Goal: Communication & Community: Answer question/provide support

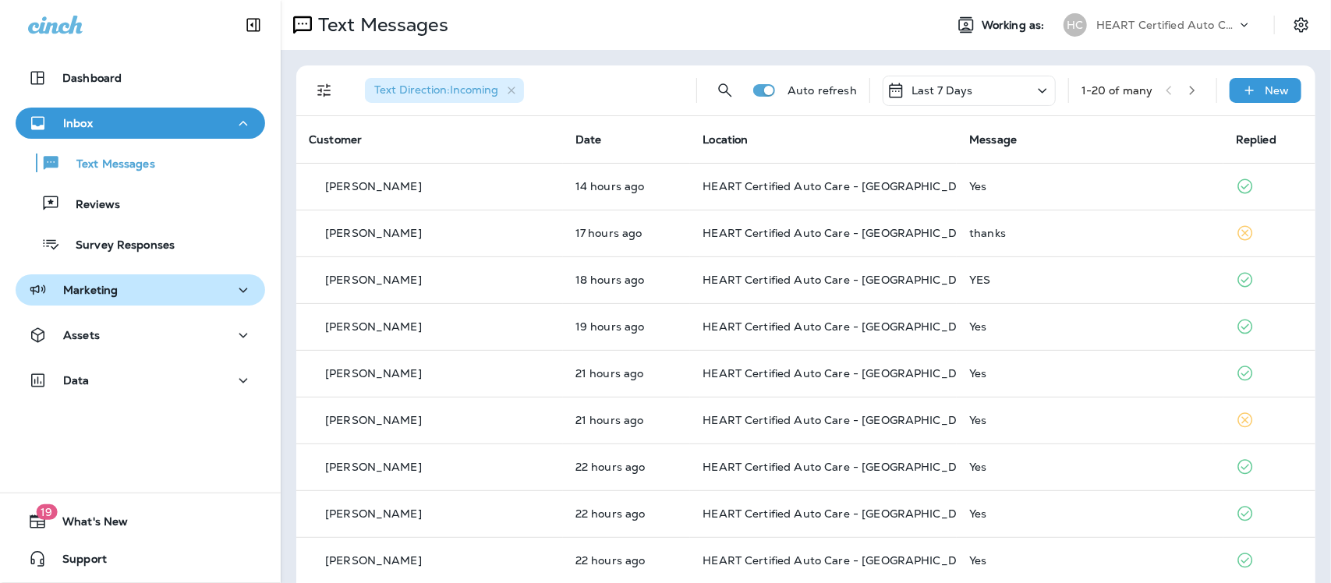
click at [117, 290] on div "Marketing" at bounding box center [140, 290] width 224 height 19
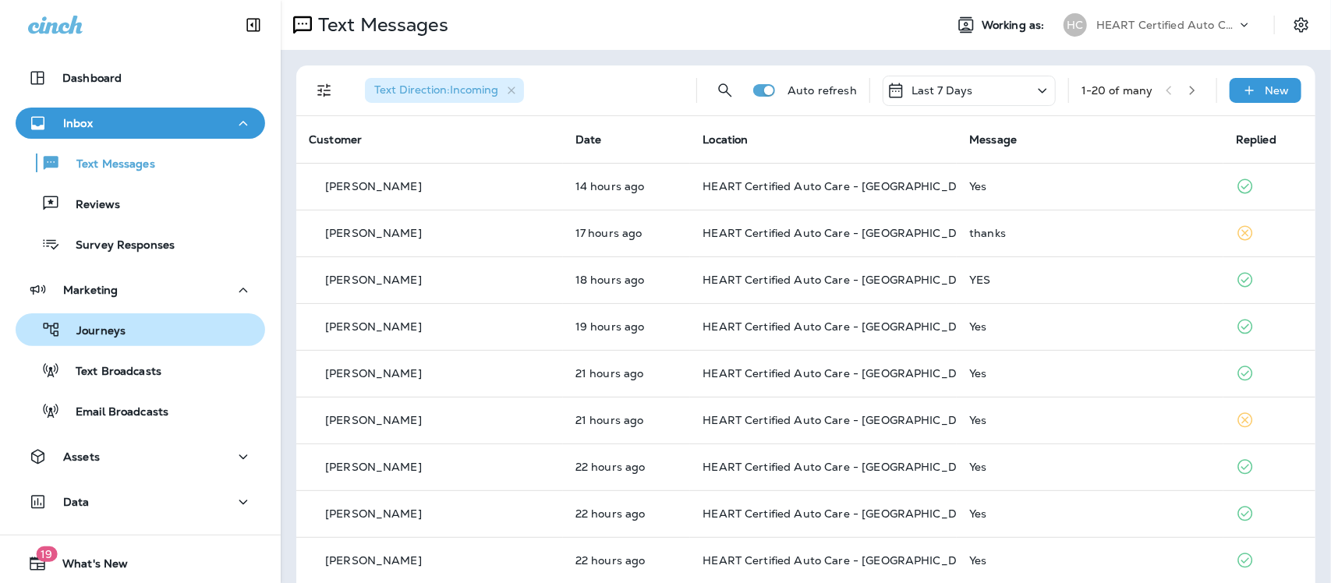
click at [136, 323] on div "Journeys" at bounding box center [140, 329] width 237 height 23
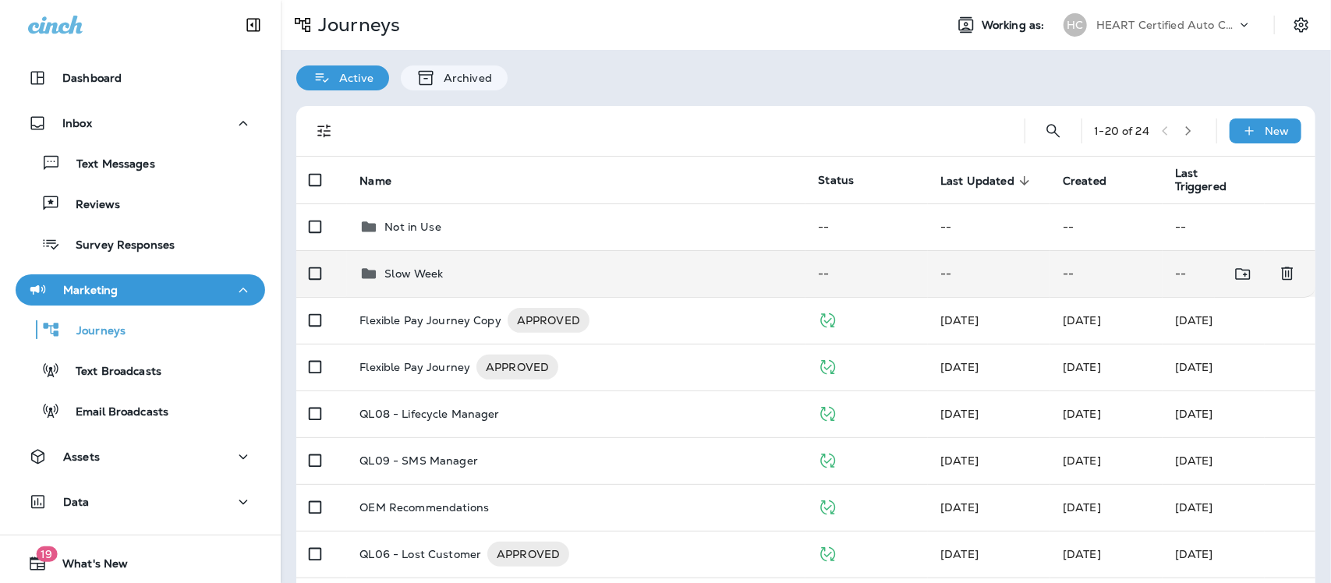
click at [429, 270] on p "Slow Week" at bounding box center [413, 273] width 58 height 12
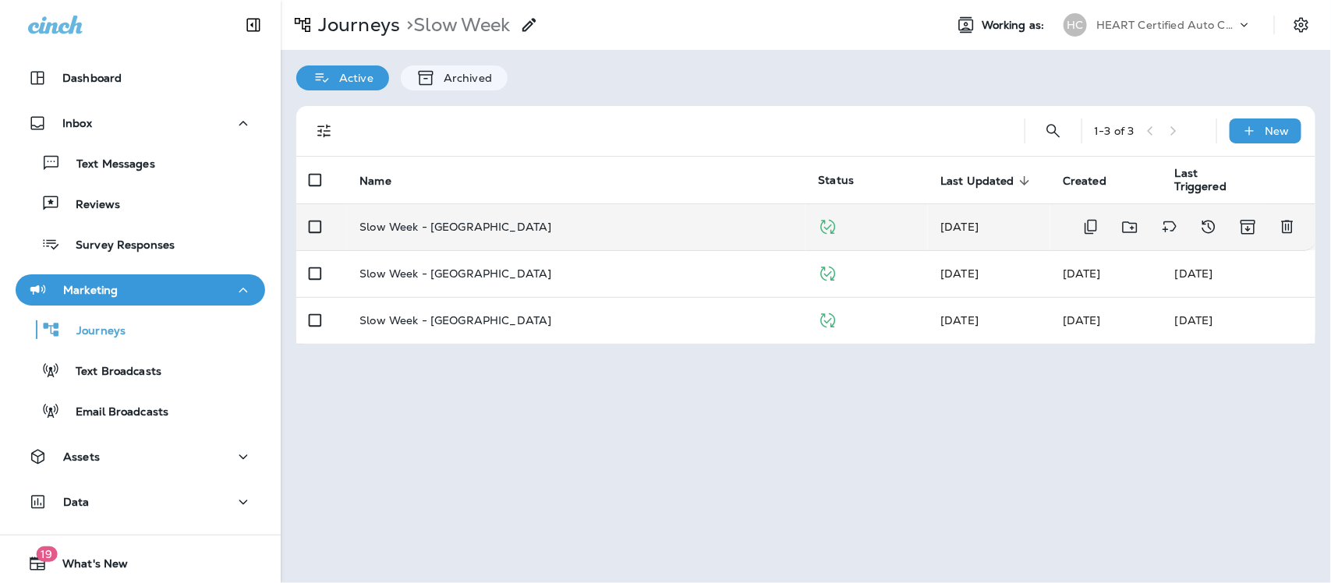
click at [436, 226] on p "Slow Week - [GEOGRAPHIC_DATA]" at bounding box center [455, 227] width 192 height 12
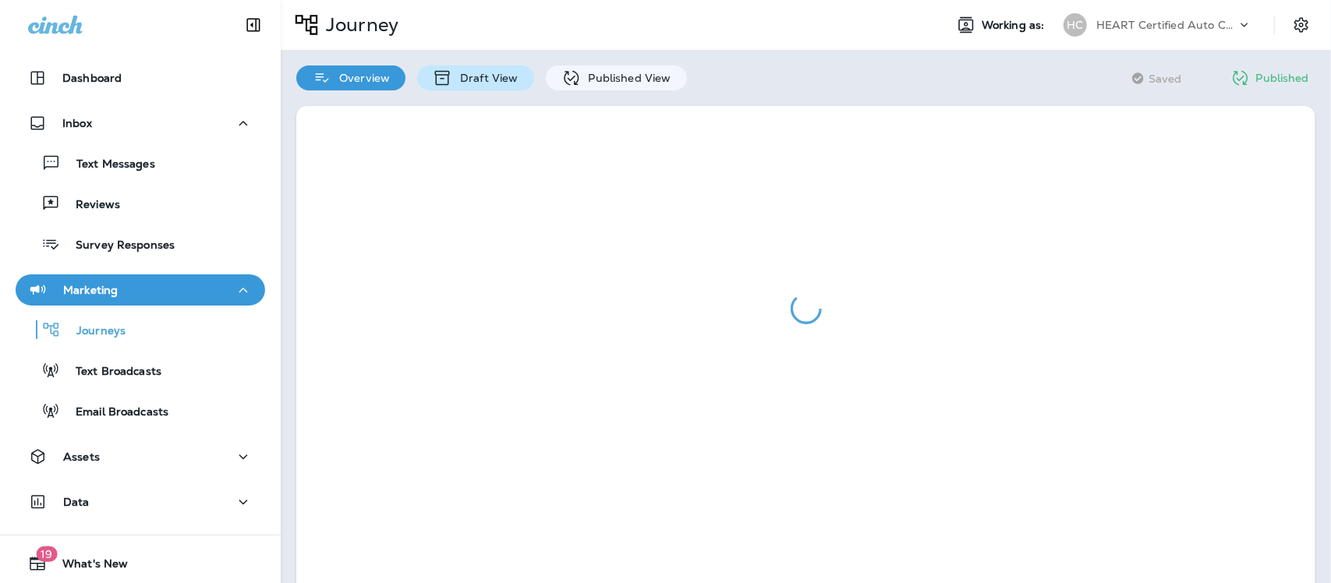
click at [484, 74] on p "Draft View" at bounding box center [484, 78] width 65 height 12
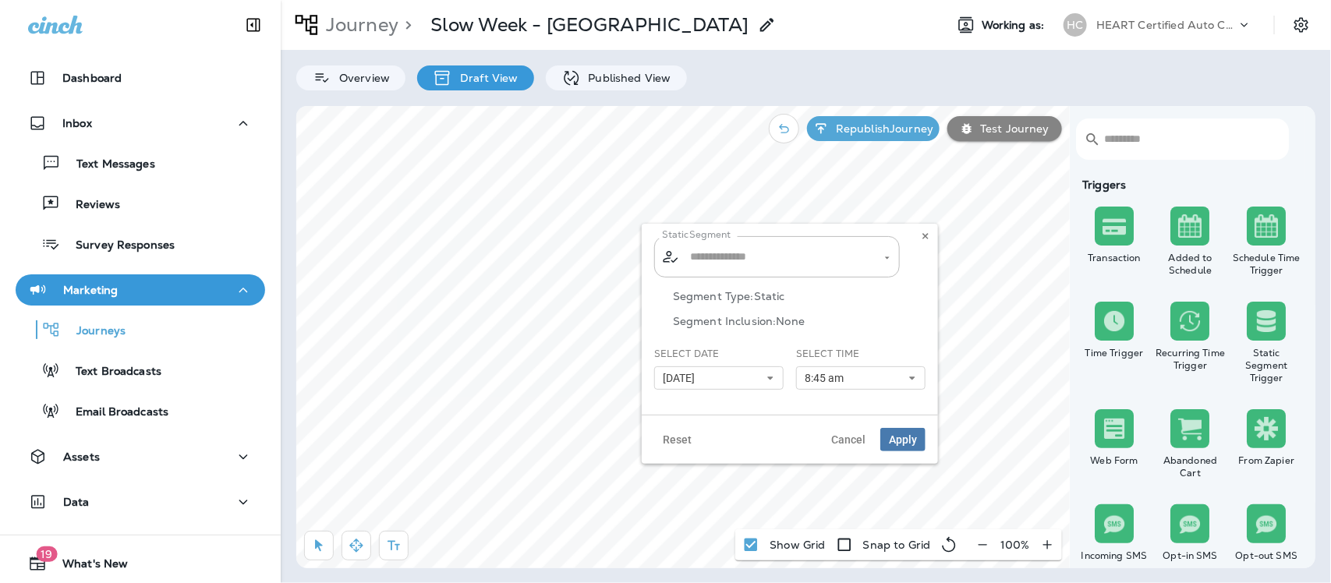
type input "**********"
click at [766, 379] on icon at bounding box center [769, 377] width 9 height 9
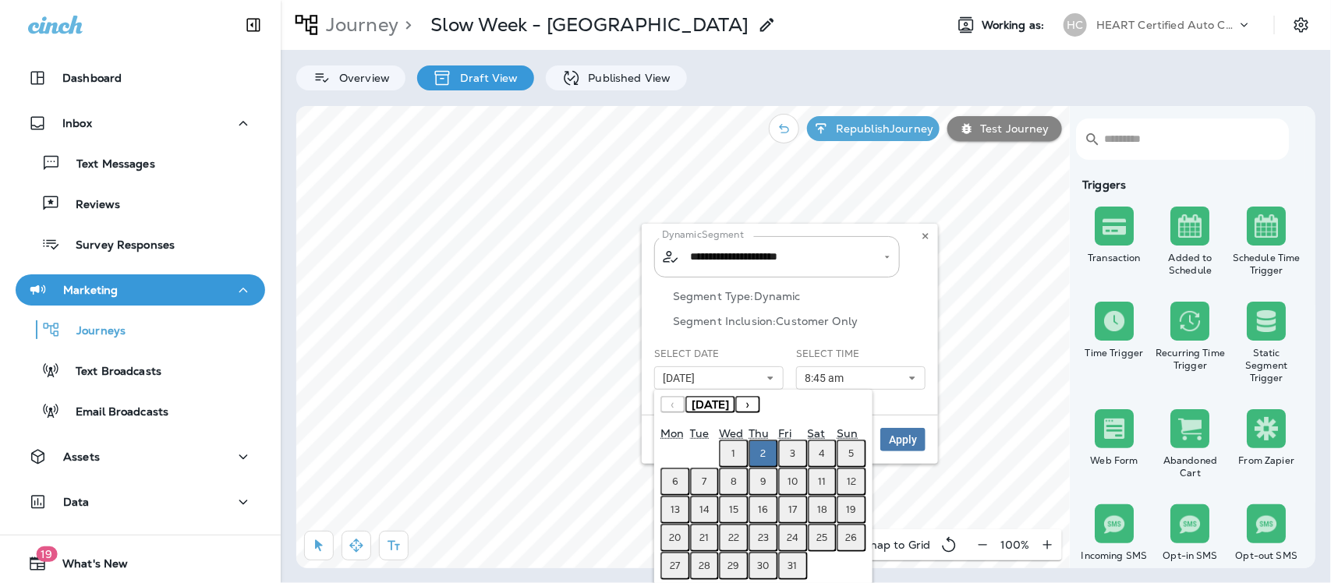
click at [675, 480] on abbr "6" at bounding box center [675, 481] width 6 height 12
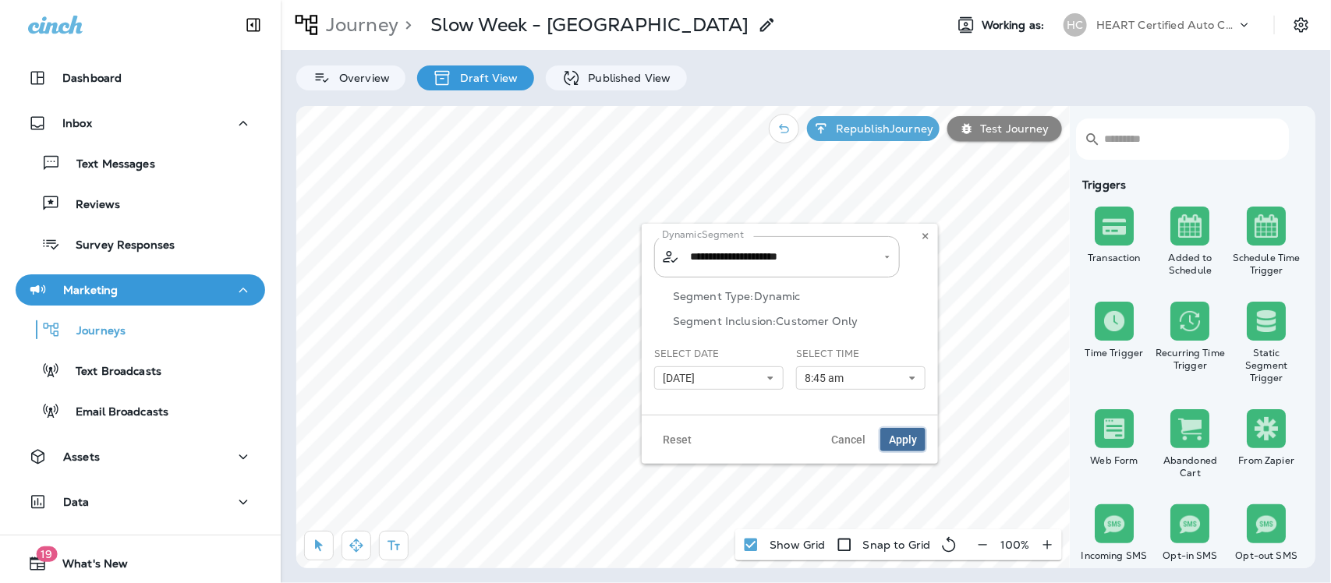
click at [889, 443] on span "Apply" at bounding box center [903, 439] width 28 height 11
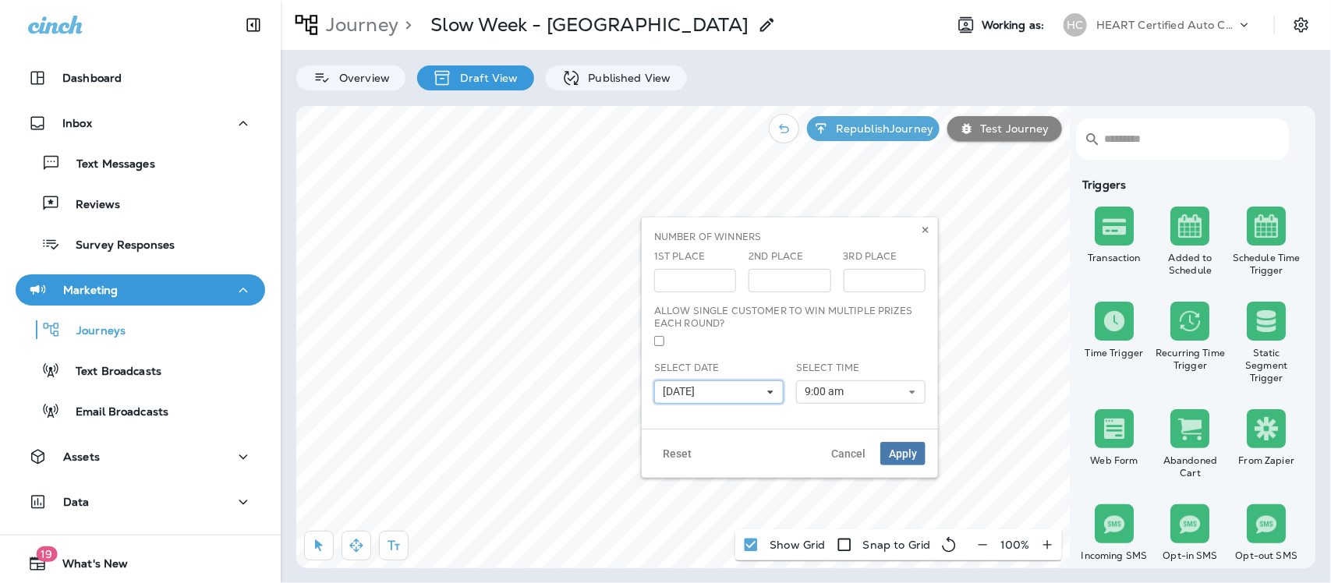
click at [769, 388] on icon at bounding box center [769, 391] width 9 height 9
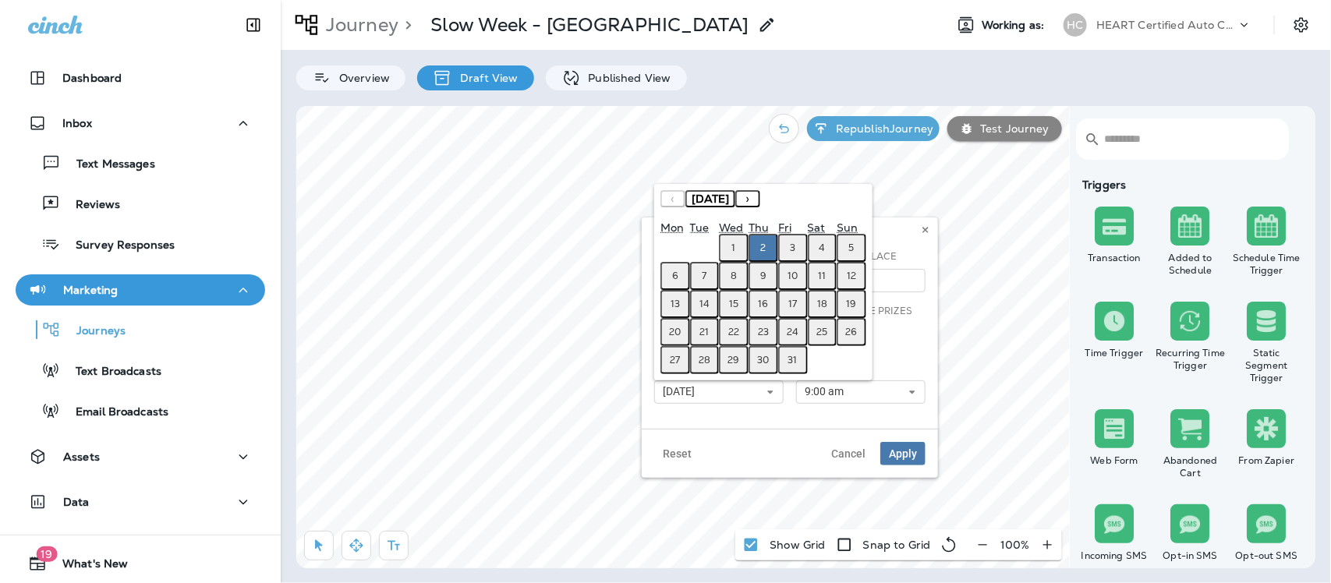
click at [676, 275] on abbr "6" at bounding box center [675, 276] width 6 height 12
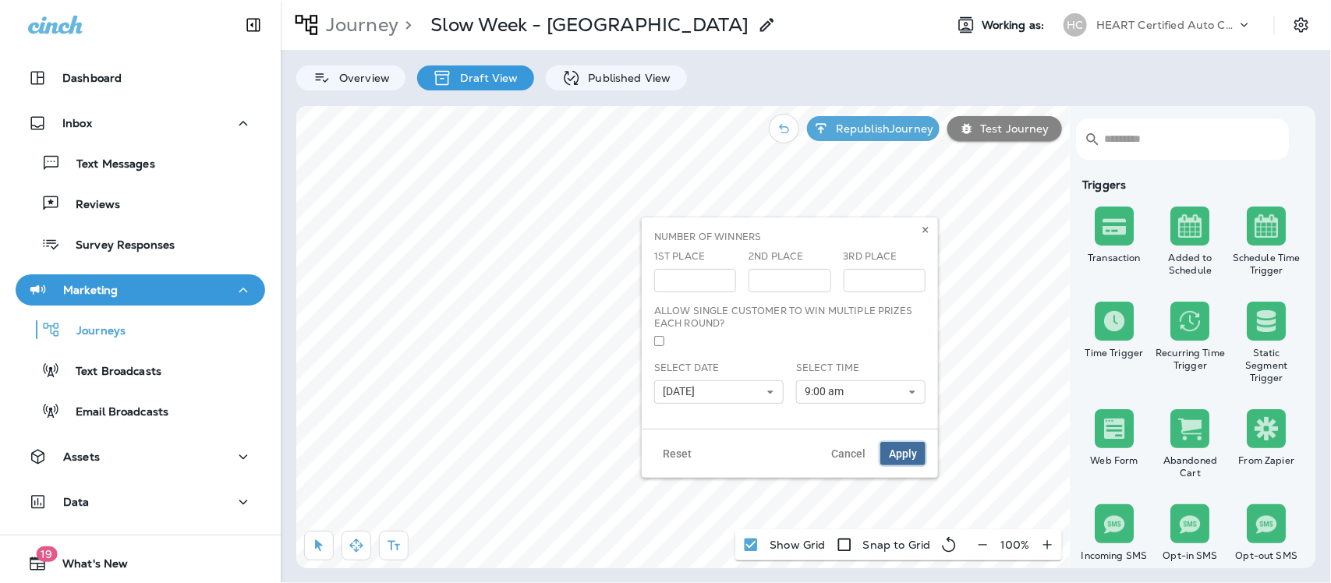
click at [904, 449] on span "Apply" at bounding box center [903, 453] width 28 height 11
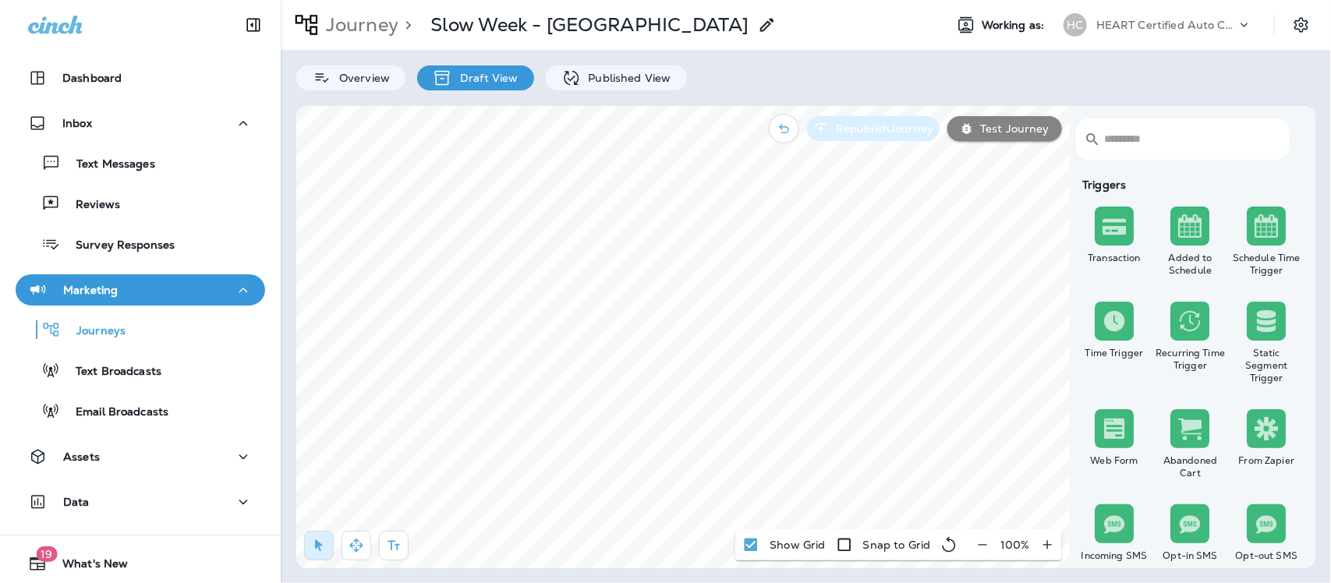
click at [895, 130] on p "Republish Journey" at bounding box center [881, 128] width 104 height 12
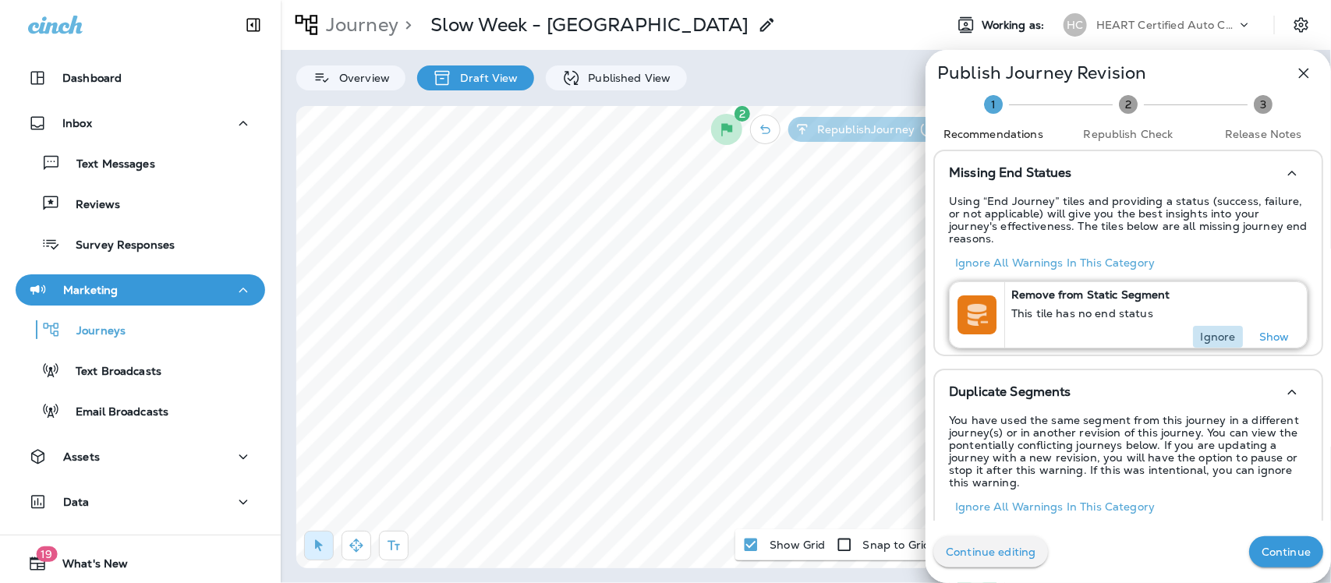
click at [1204, 330] on p "Ignore" at bounding box center [1217, 336] width 35 height 12
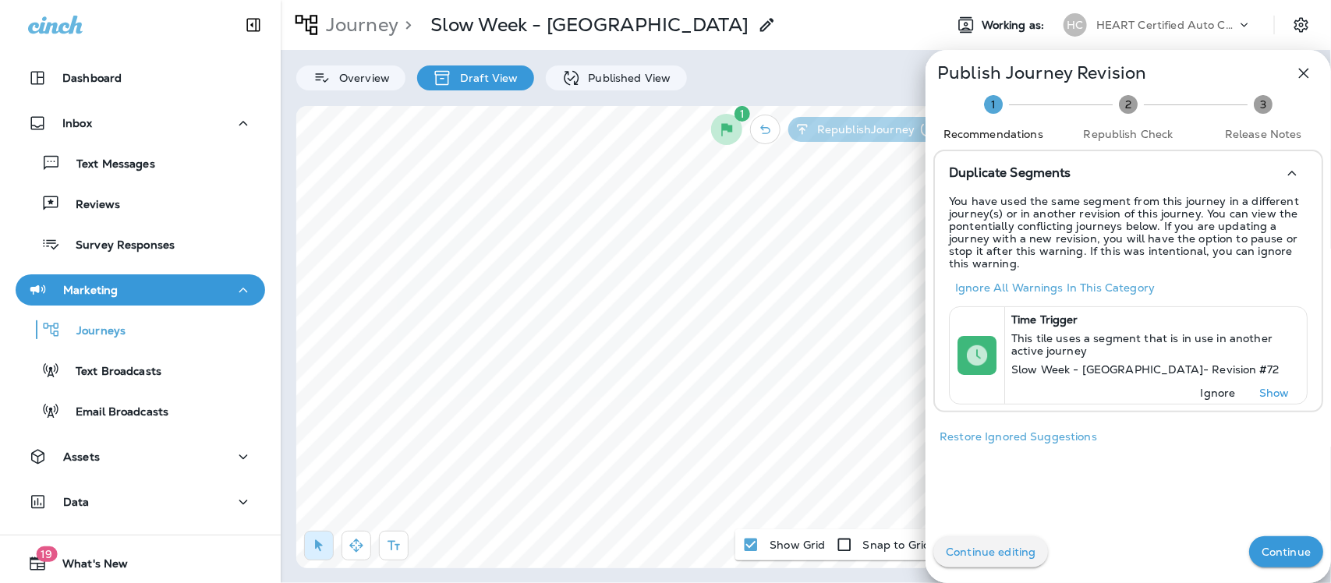
click at [1210, 394] on p "Ignore" at bounding box center [1217, 393] width 35 height 12
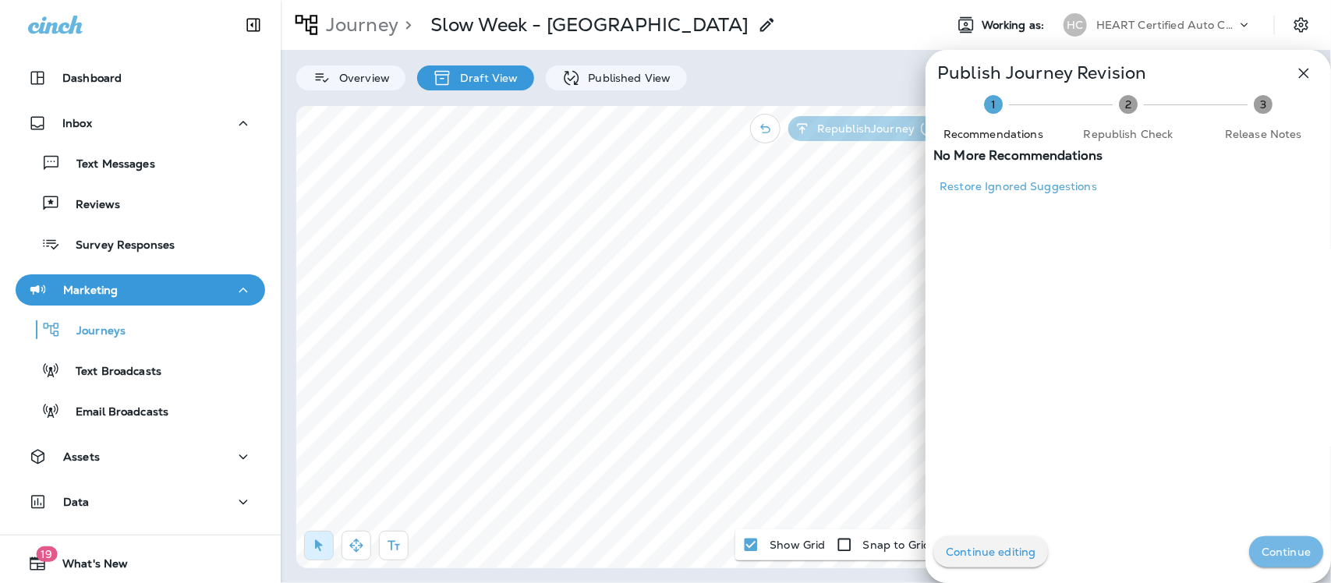
click at [1295, 557] on p "Continue" at bounding box center [1285, 552] width 49 height 12
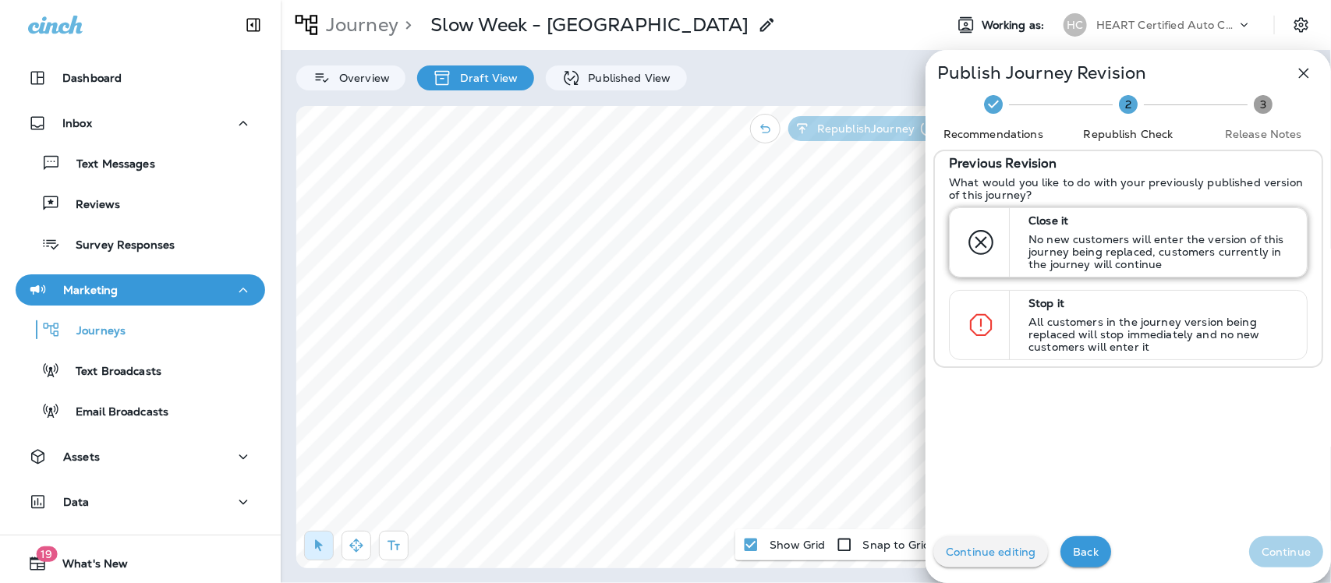
click at [1090, 234] on p "No new customers will enter the version of this journey being replaced, custome…" at bounding box center [1160, 251] width 264 height 37
click at [1249, 544] on button "Continue" at bounding box center [1286, 551] width 74 height 31
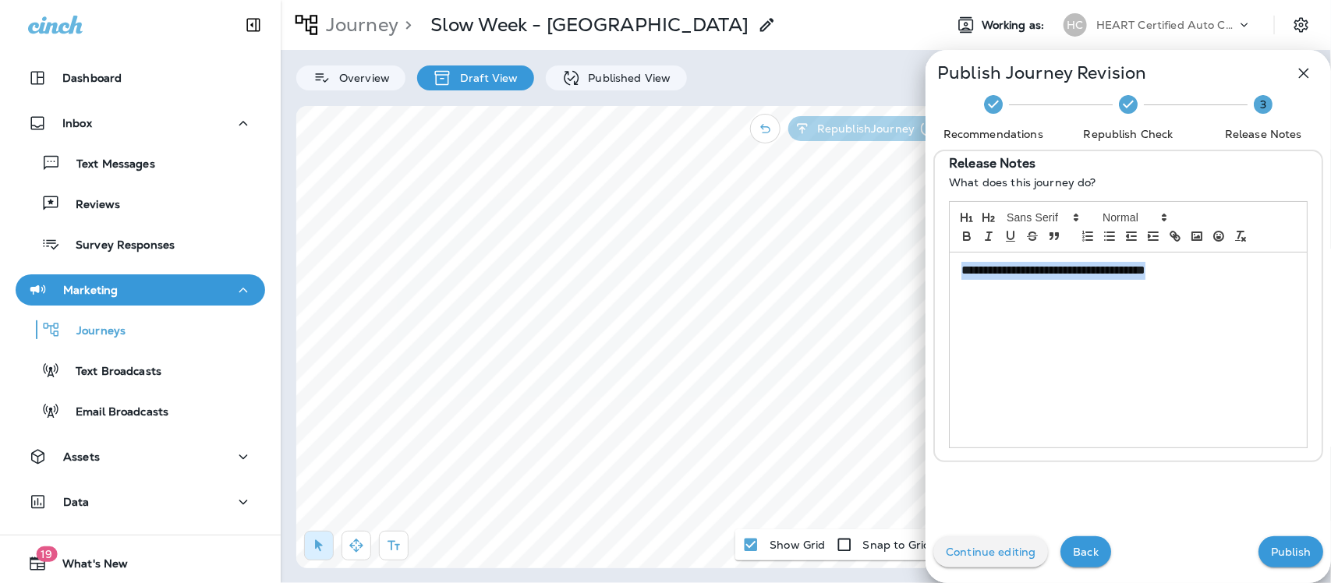
drag, startPoint x: 1193, startPoint y: 267, endPoint x: 898, endPoint y: 263, distance: 294.7
click at [898, 263] on div "**********" at bounding box center [665, 291] width 1331 height 583
click at [1271, 550] on p "Publish" at bounding box center [1291, 552] width 40 height 12
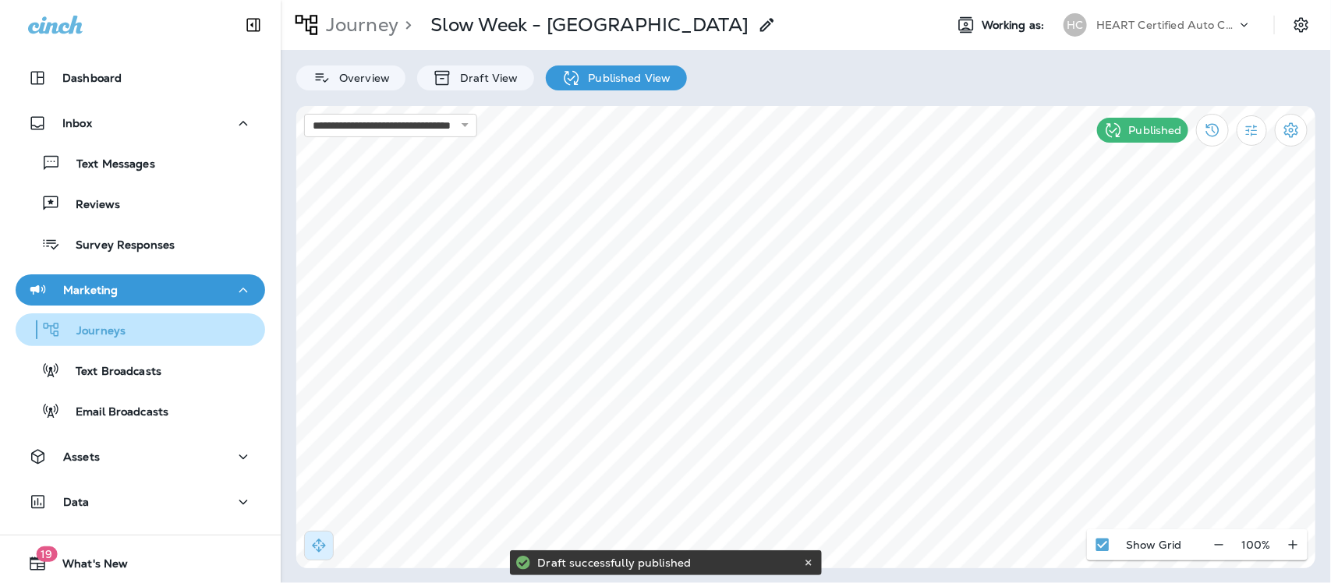
click at [109, 332] on p "Journeys" at bounding box center [93, 331] width 65 height 15
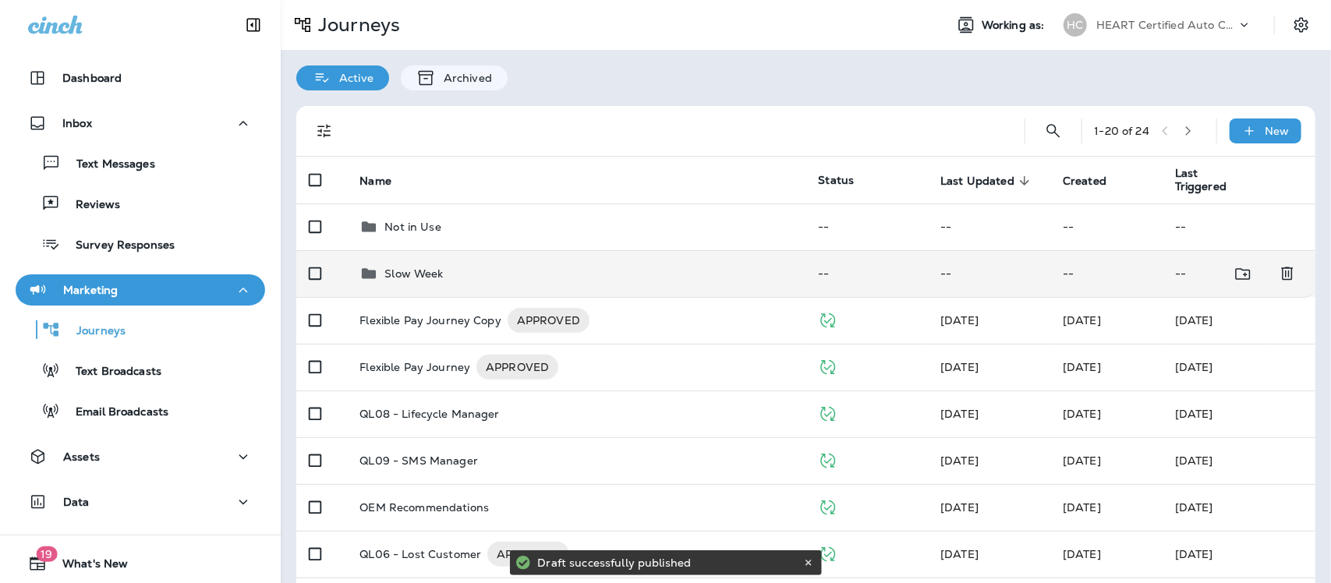
click at [422, 279] on p "Slow Week" at bounding box center [413, 273] width 58 height 12
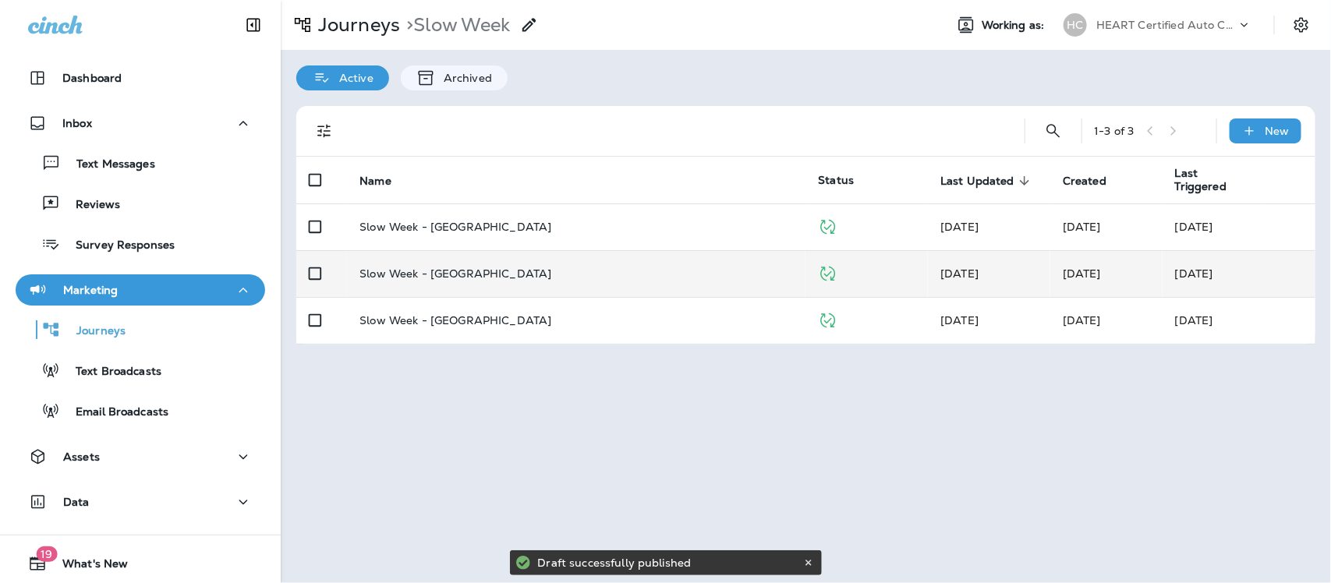
click at [442, 273] on p "Slow Week - [GEOGRAPHIC_DATA]" at bounding box center [455, 273] width 192 height 12
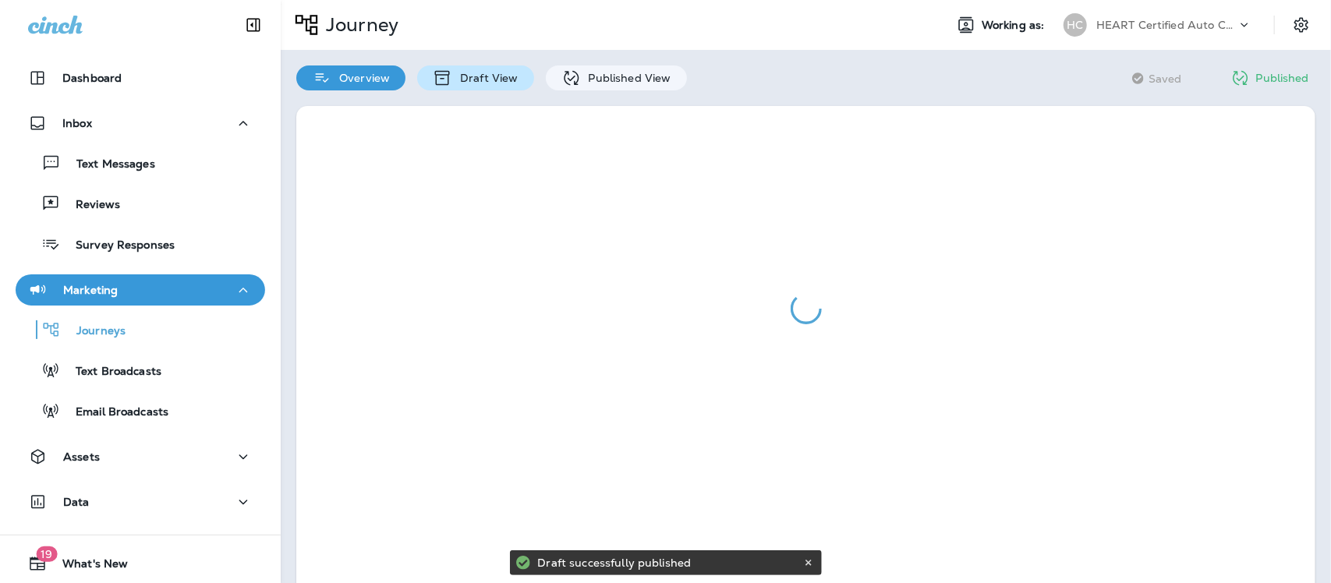
click at [487, 72] on p "Draft View" at bounding box center [484, 78] width 65 height 12
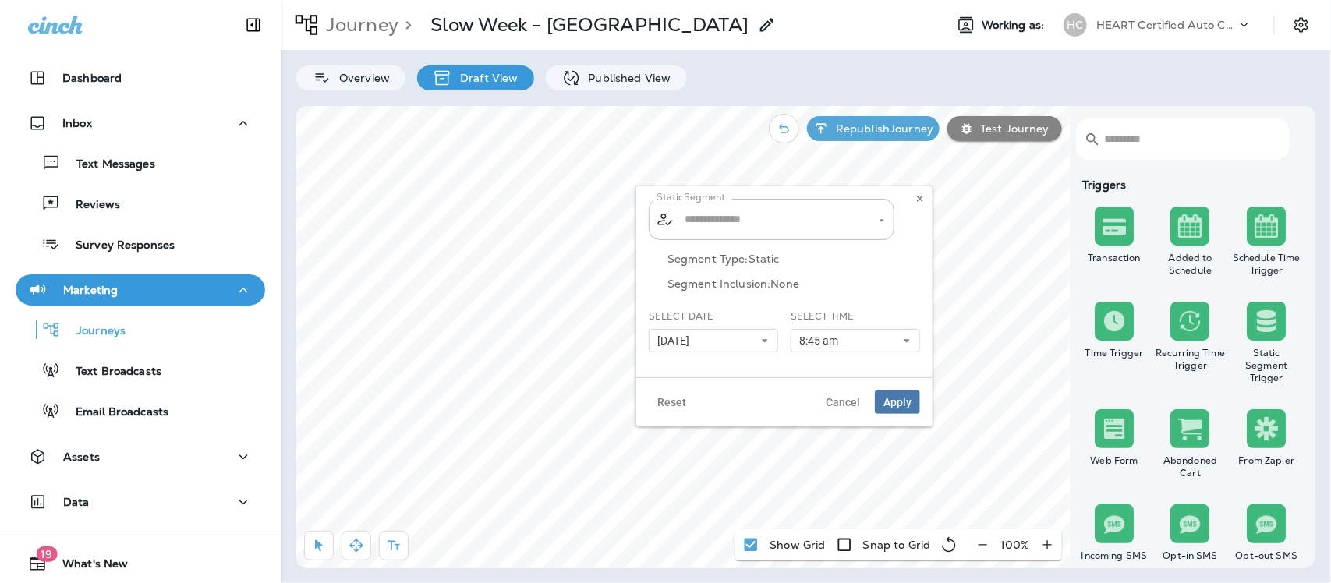
type input "**********"
click at [764, 345] on icon at bounding box center [764, 340] width 9 height 9
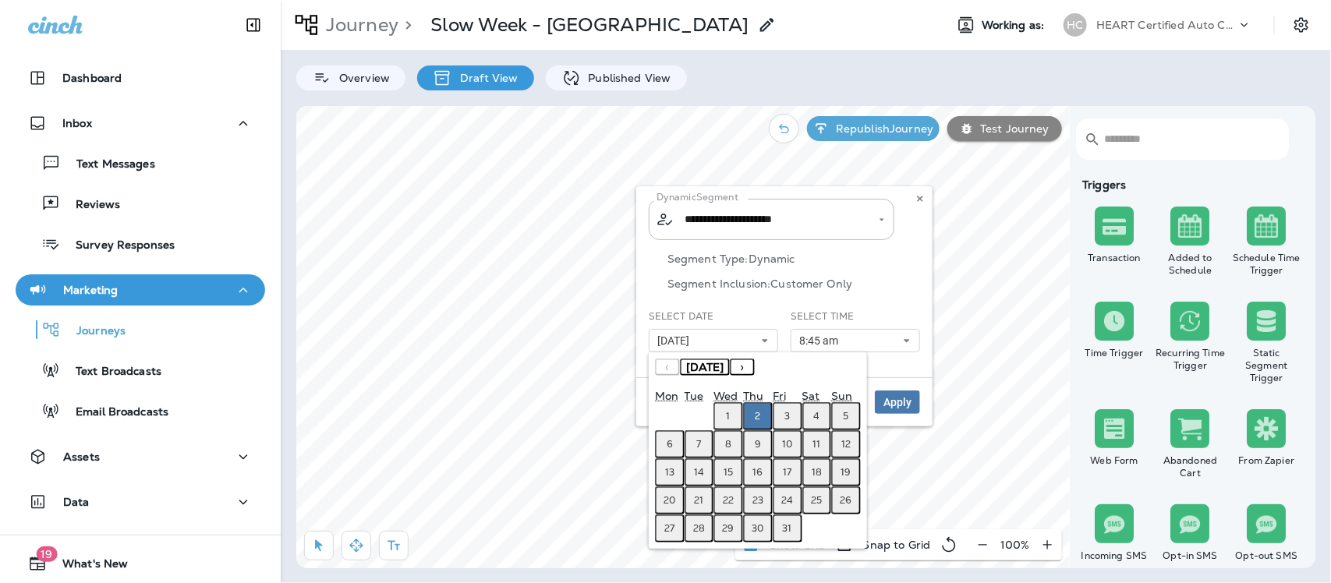
click at [675, 443] on button "6" at bounding box center [670, 444] width 30 height 28
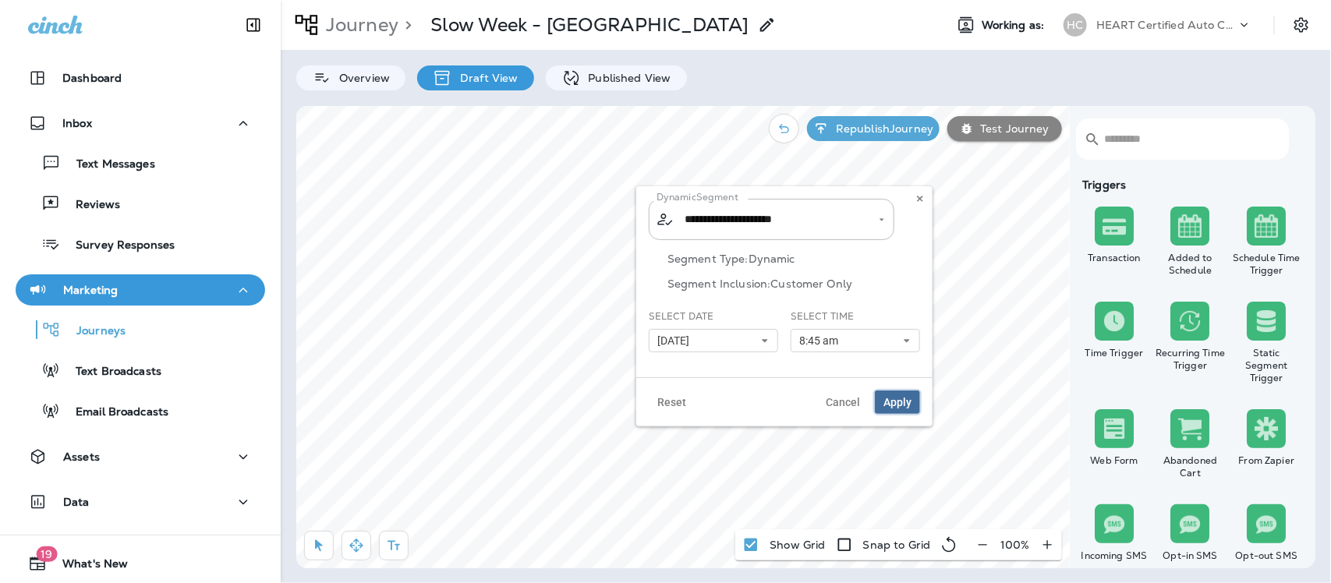
click at [897, 401] on span "Apply" at bounding box center [897, 402] width 28 height 11
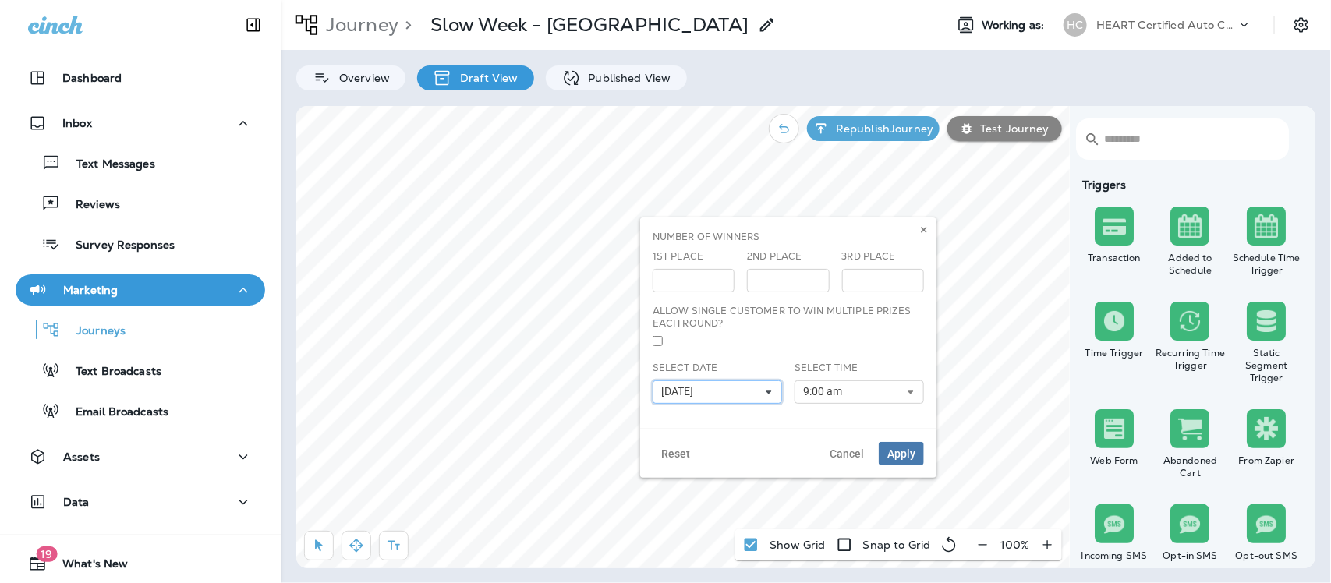
click at [765, 391] on icon at bounding box center [768, 391] width 9 height 9
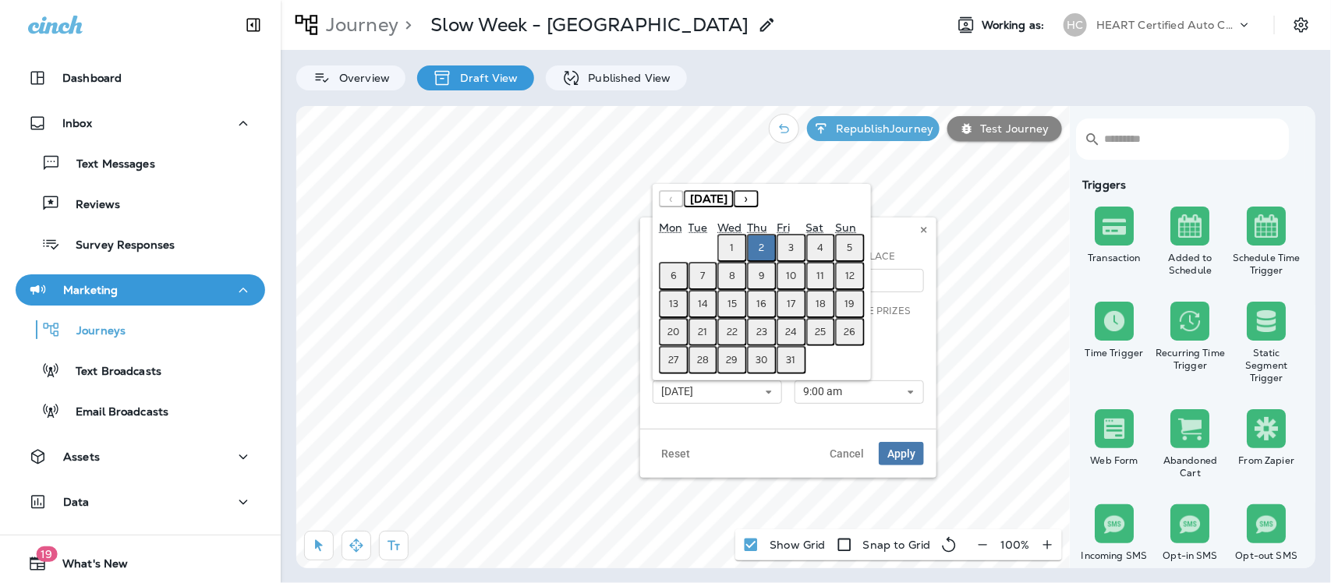
click at [675, 281] on abbr "6" at bounding box center [673, 276] width 6 height 12
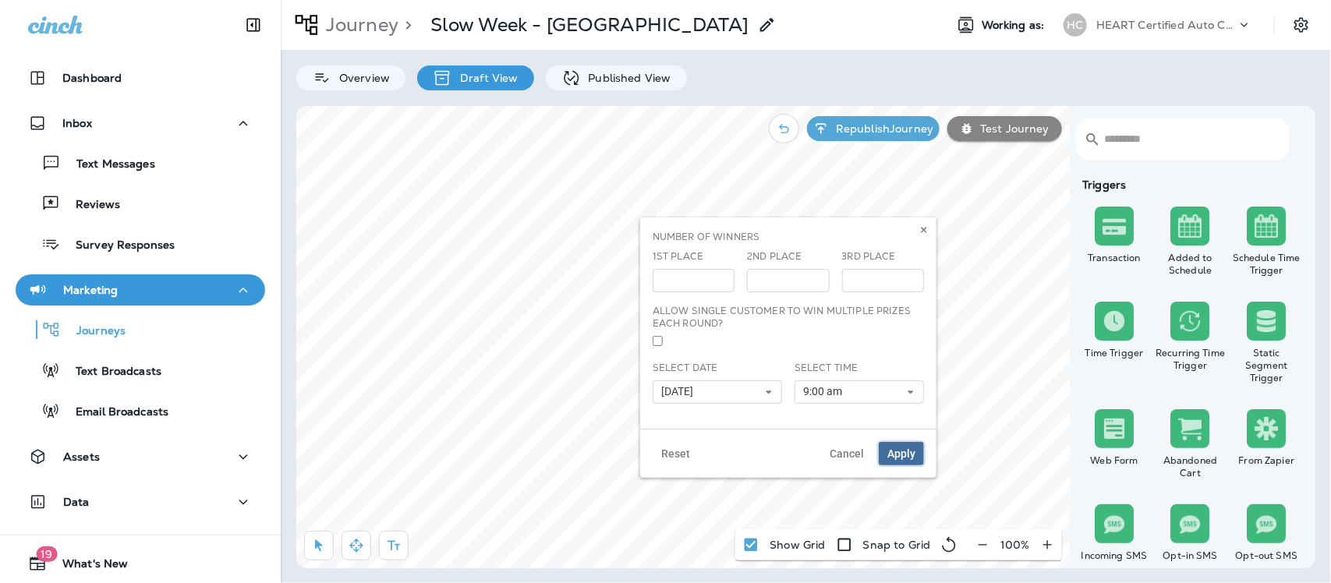
click at [891, 449] on span "Apply" at bounding box center [901, 453] width 28 height 11
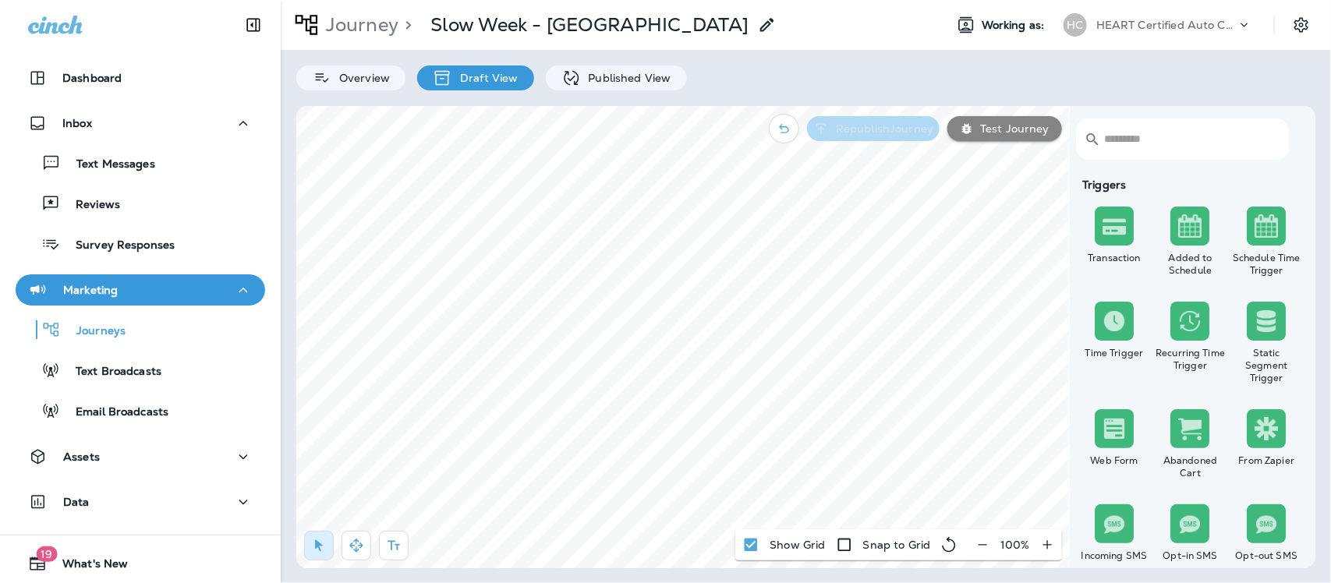
click at [890, 131] on p "Republish Journey" at bounding box center [881, 128] width 104 height 12
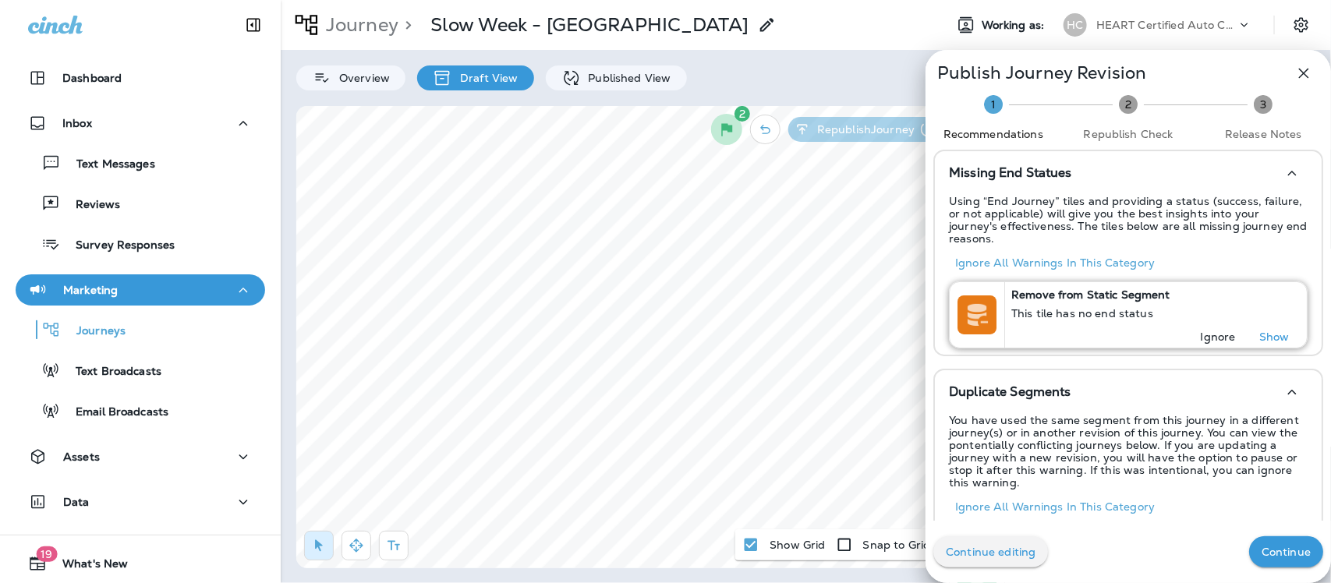
click at [1206, 330] on p "Ignore" at bounding box center [1217, 336] width 35 height 12
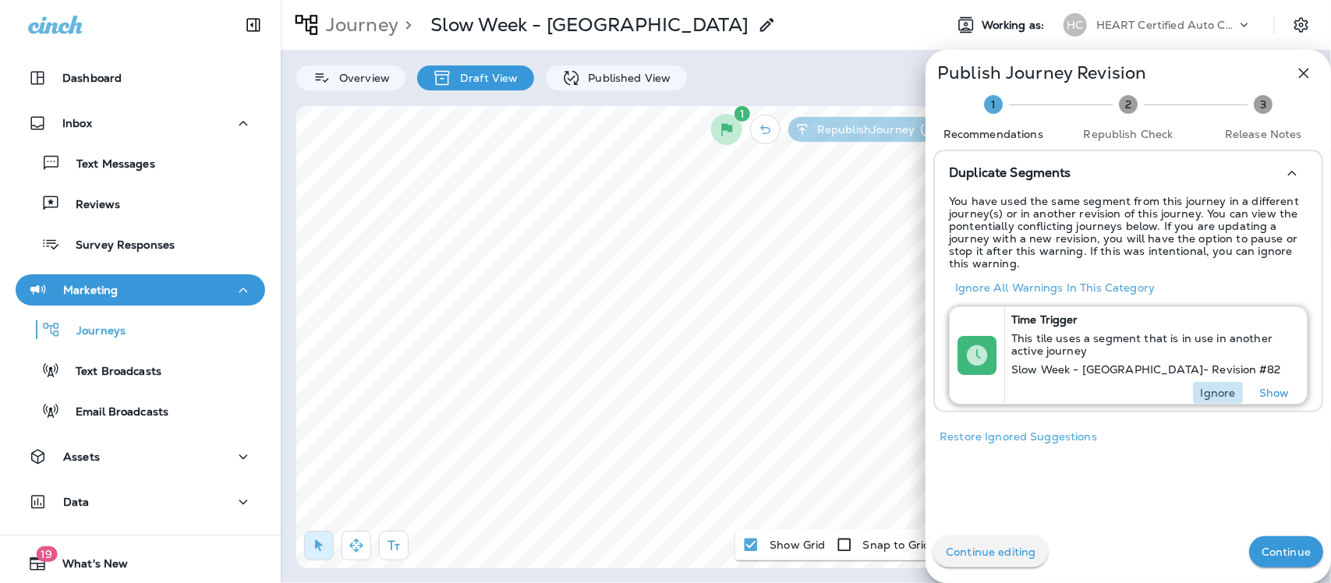
click at [1213, 387] on p "Ignore" at bounding box center [1217, 393] width 35 height 12
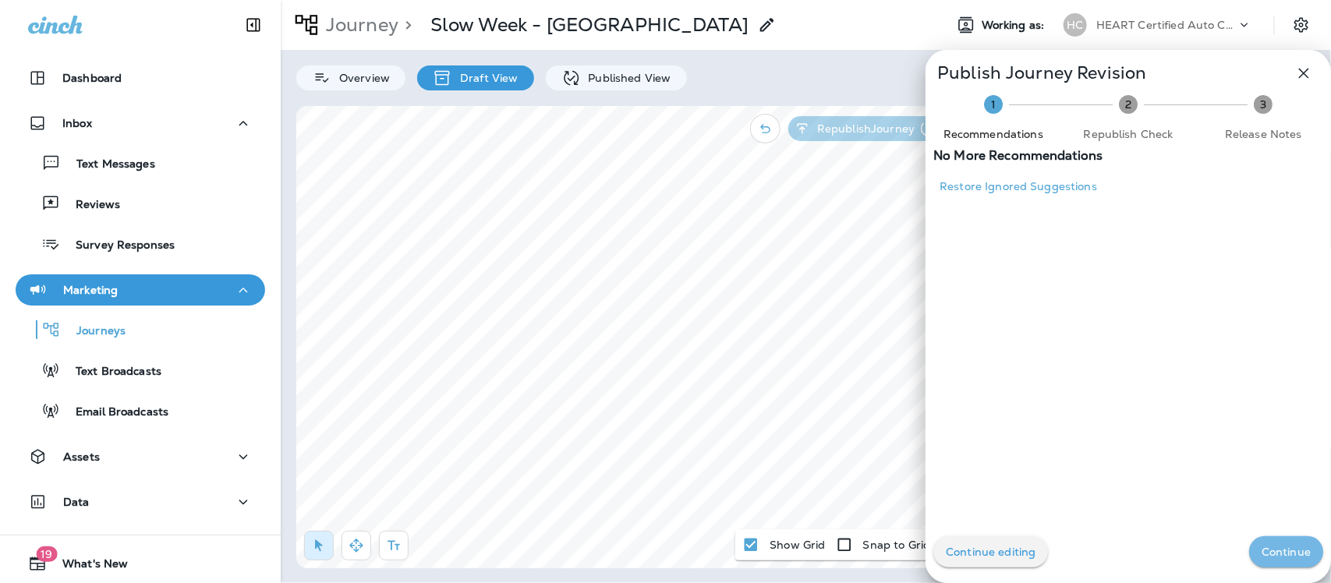
click at [1263, 542] on button "Continue" at bounding box center [1286, 551] width 74 height 31
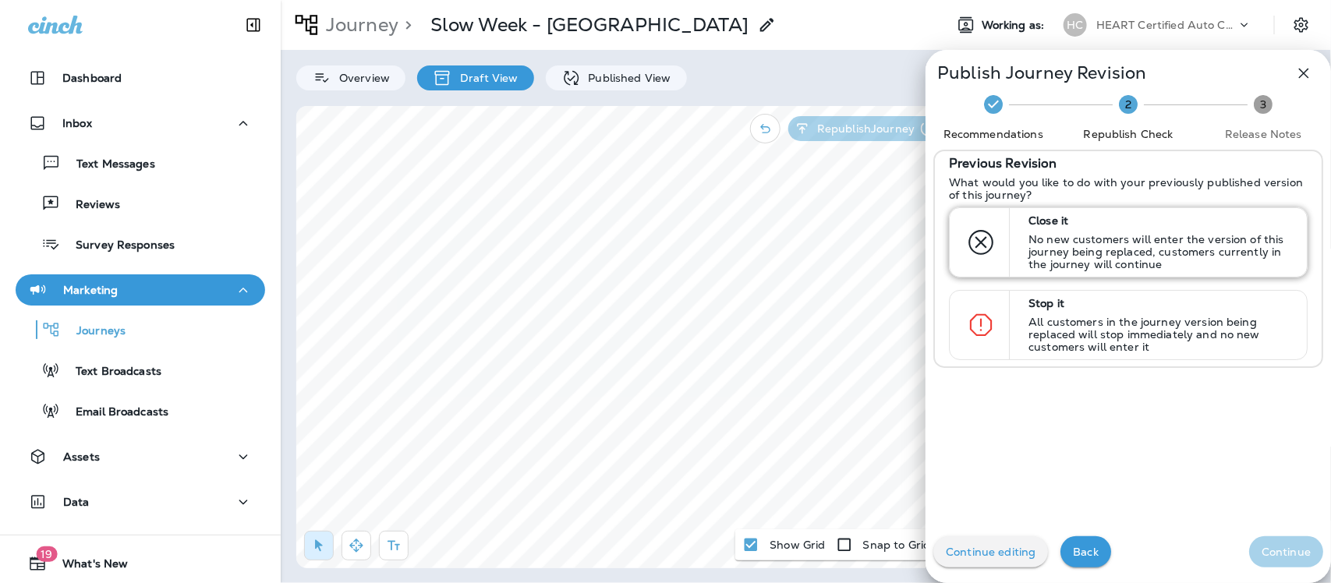
click at [1068, 247] on p "No new customers will enter the version of this journey being replaced, custome…" at bounding box center [1160, 251] width 264 height 37
click at [1253, 543] on button "Continue" at bounding box center [1286, 551] width 74 height 31
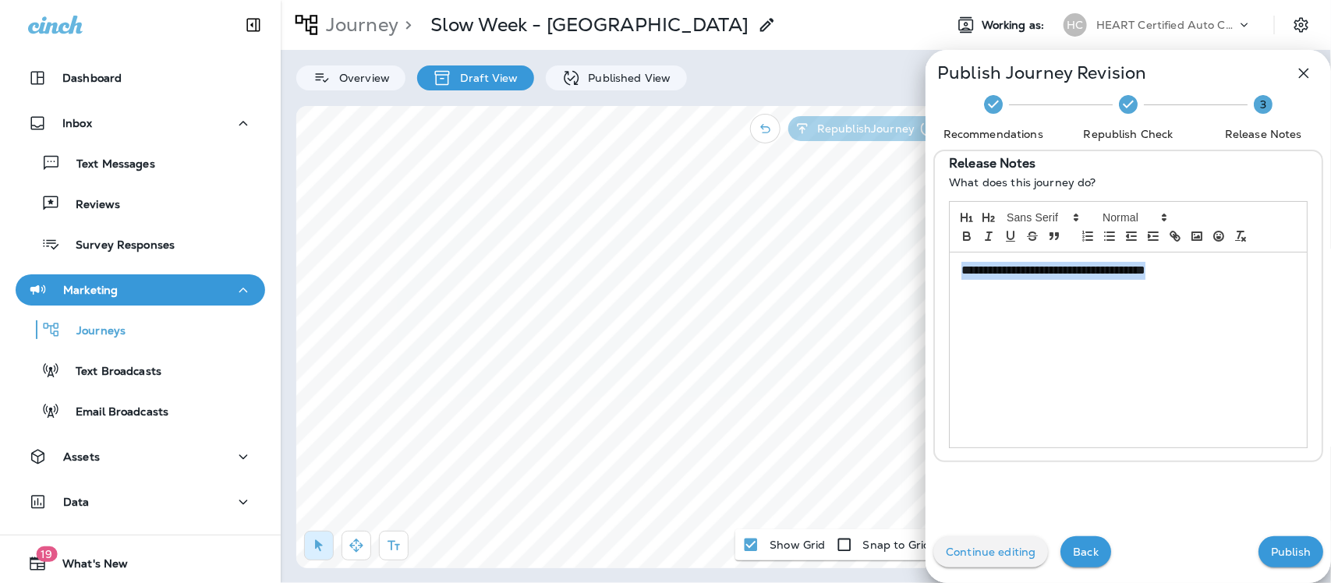
drag, startPoint x: 1182, startPoint y: 270, endPoint x: 924, endPoint y: 286, distance: 259.3
click at [942, 274] on div "**********" at bounding box center [1127, 305] width 371 height 309
click at [1271, 554] on p "Publish" at bounding box center [1291, 552] width 40 height 12
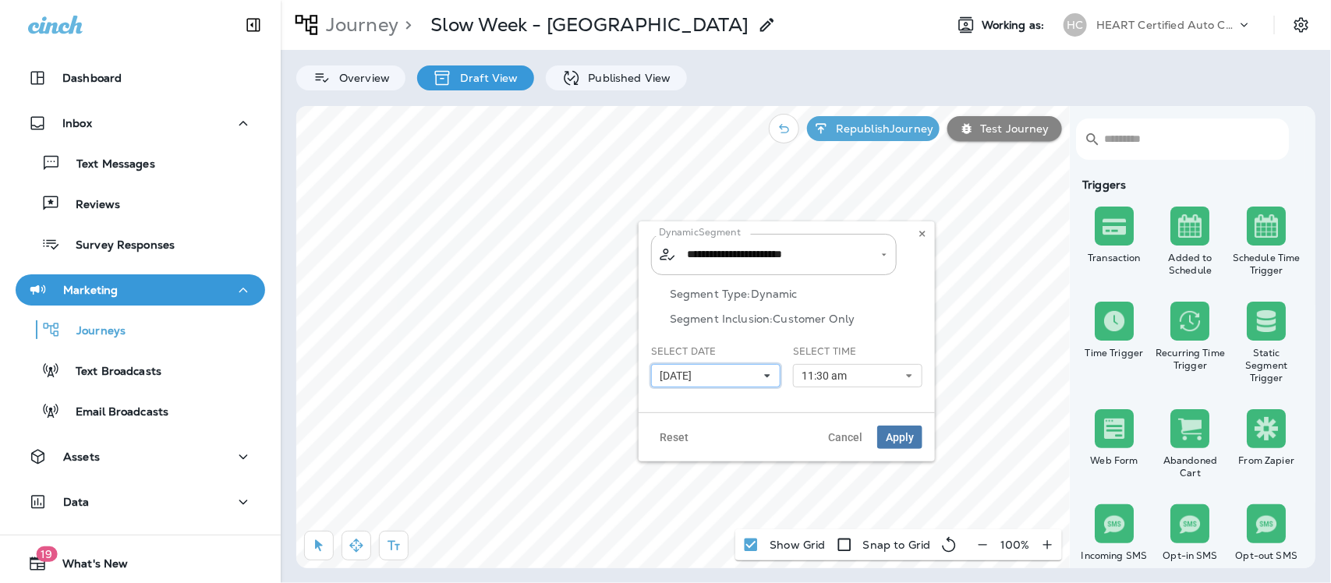
click at [762, 376] on icon at bounding box center [766, 375] width 9 height 9
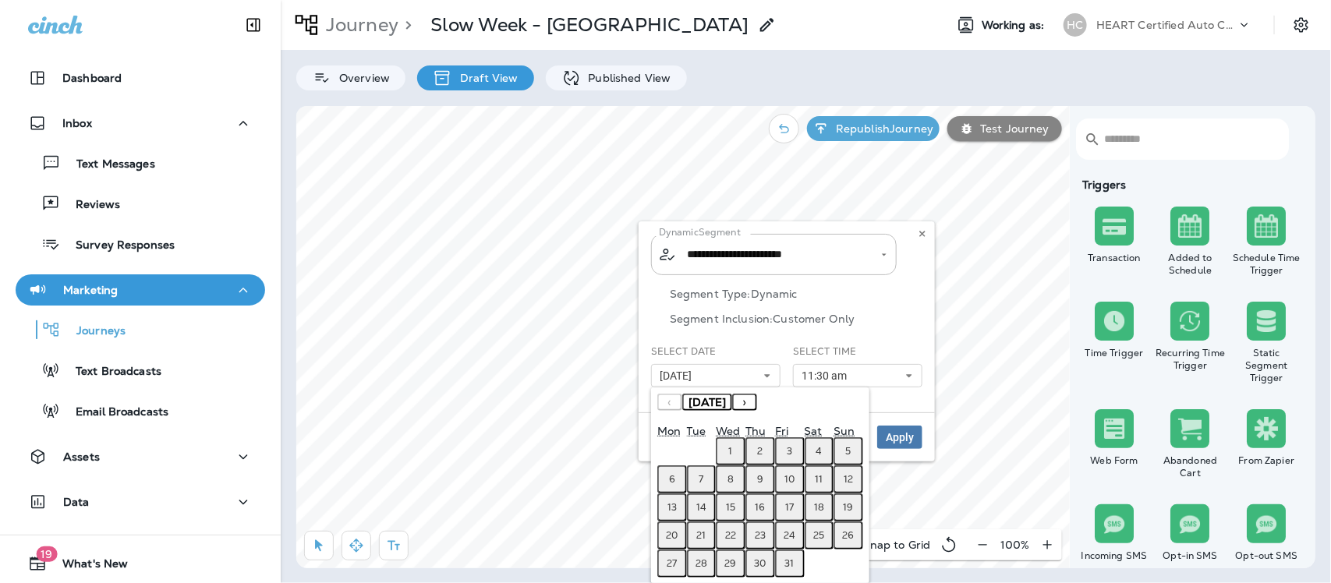
click at [670, 476] on abbr "6" at bounding box center [672, 479] width 6 height 12
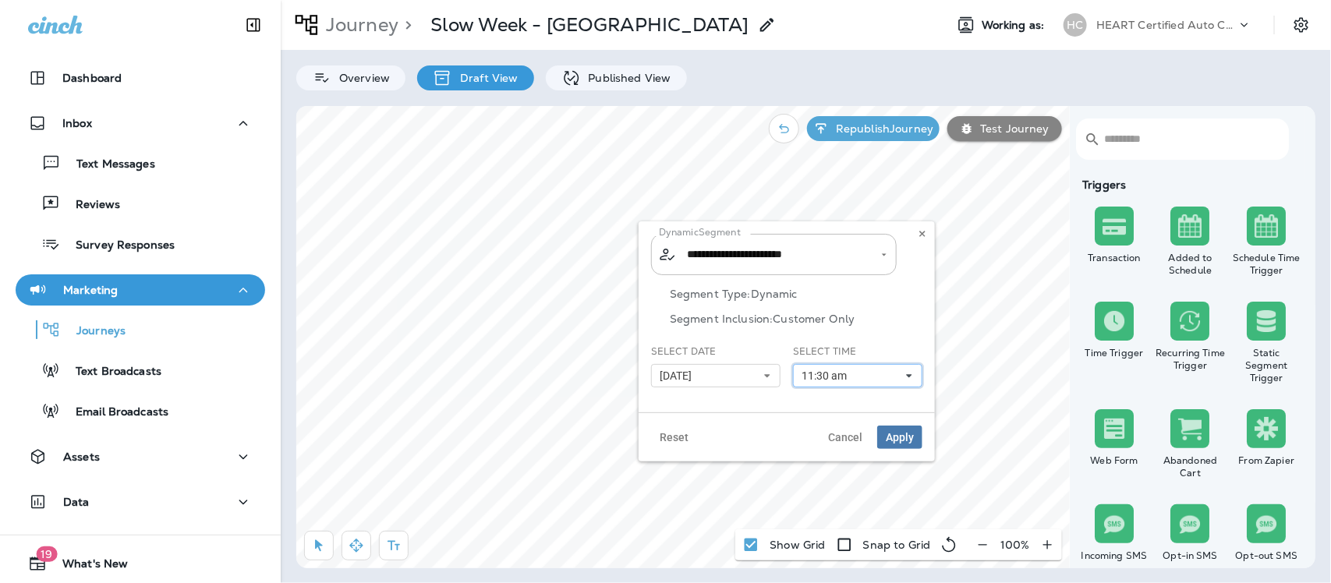
click at [913, 375] on icon at bounding box center [908, 375] width 9 height 9
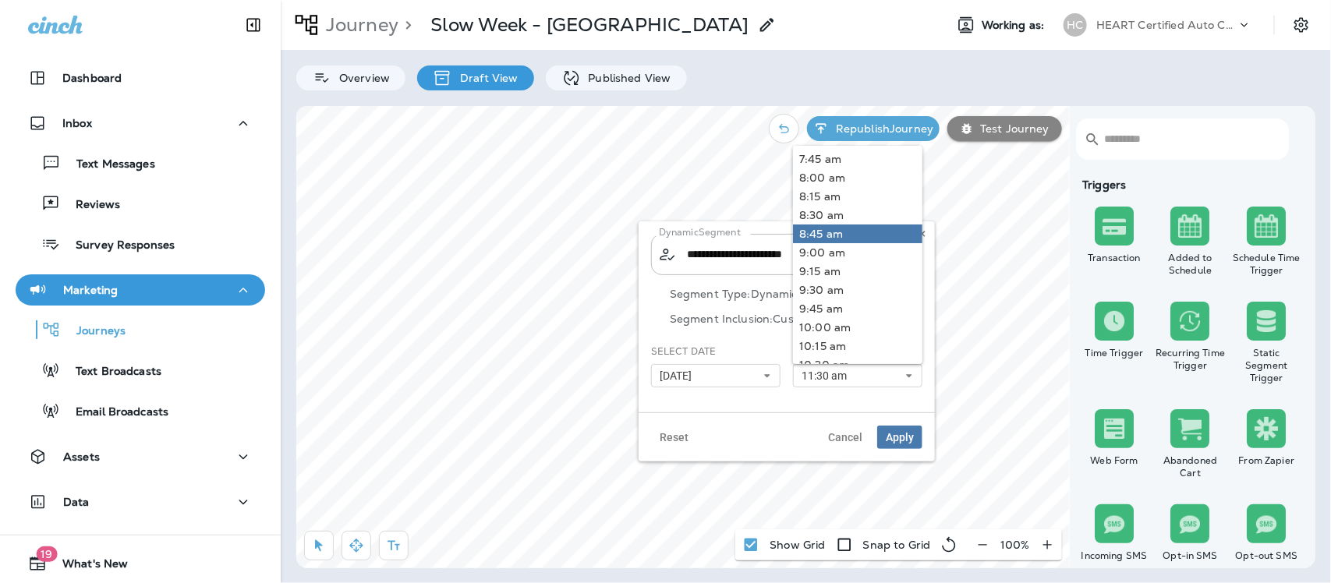
click at [863, 230] on link "8:45 am" at bounding box center [857, 233] width 129 height 19
click at [910, 438] on span "Apply" at bounding box center [899, 437] width 28 height 11
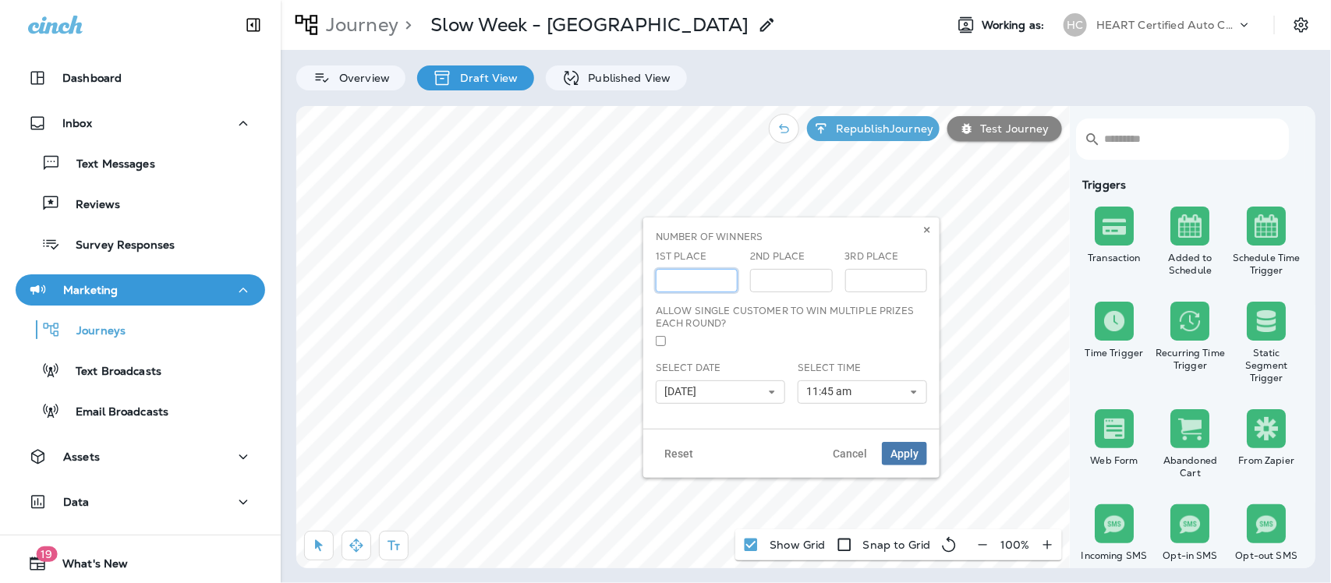
click at [722, 282] on input "***" at bounding box center [697, 280] width 82 height 23
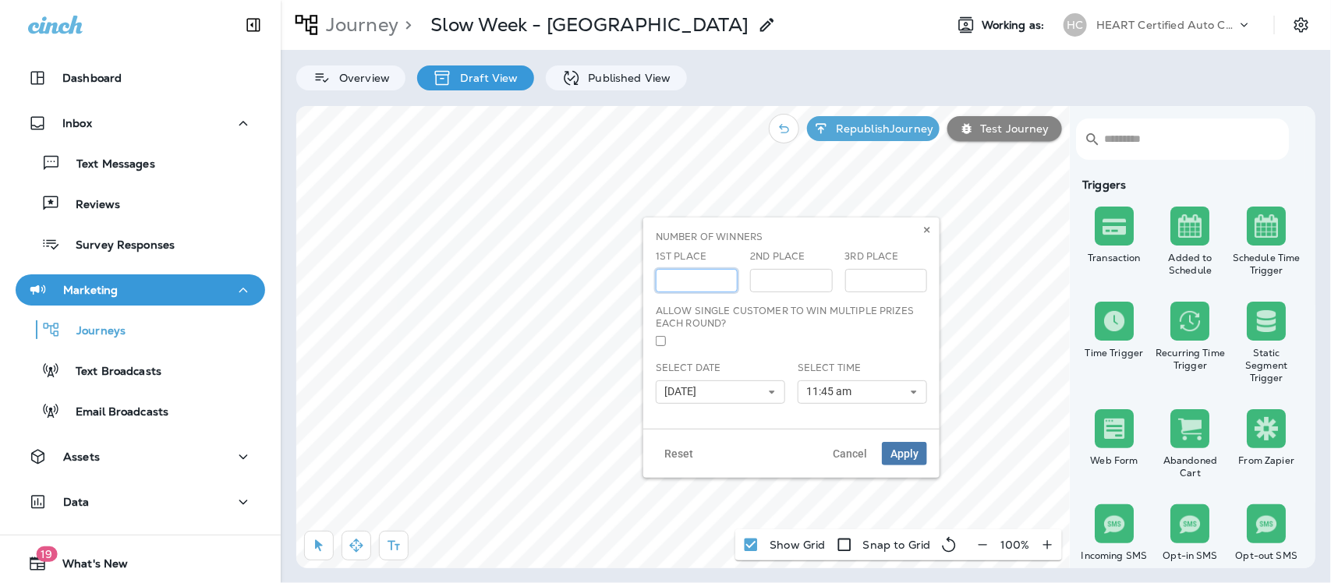
click at [722, 282] on input "***" at bounding box center [697, 280] width 82 height 23
click at [722, 283] on input "***" at bounding box center [697, 280] width 82 height 23
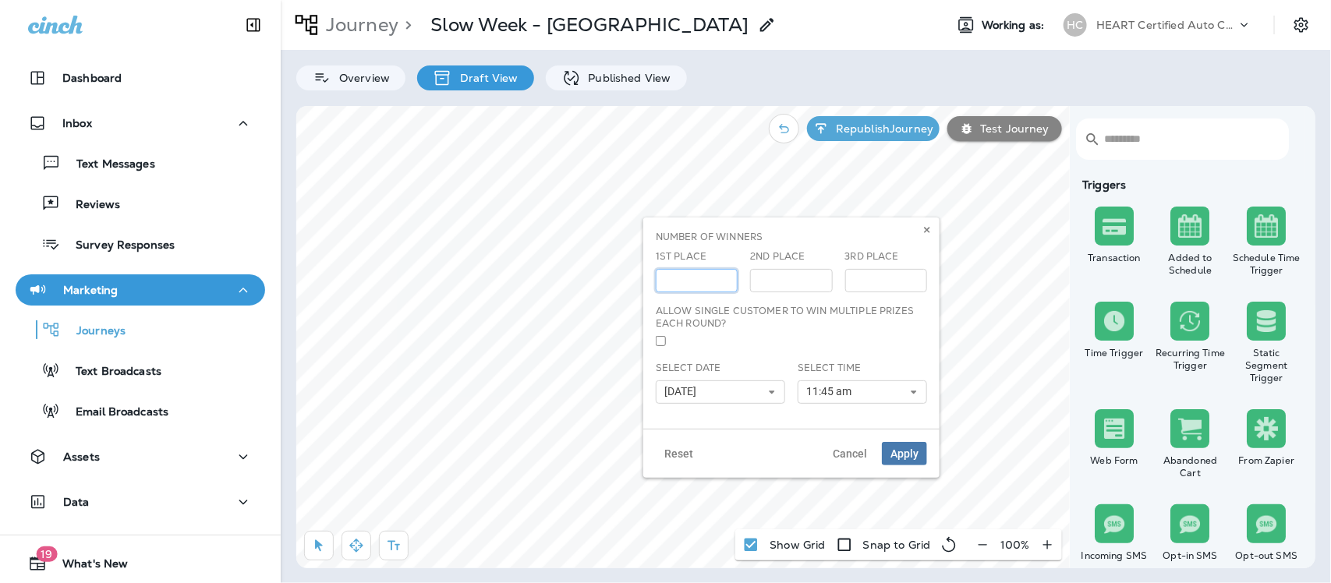
click at [722, 283] on input "***" at bounding box center [697, 280] width 82 height 23
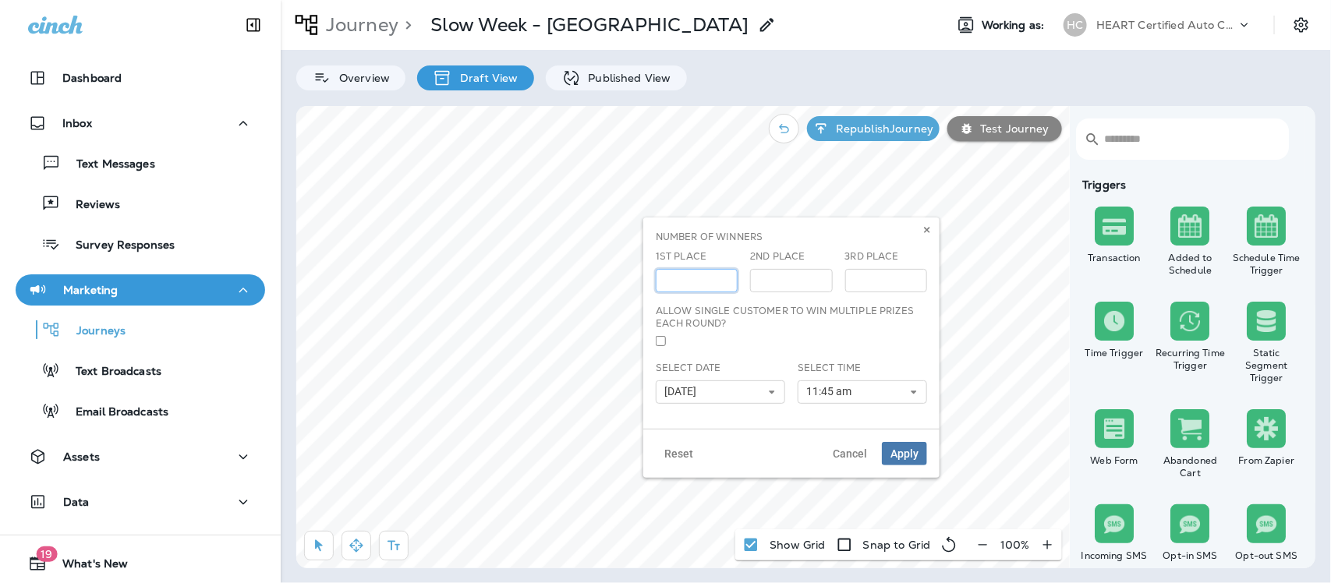
click at [722, 283] on input "***" at bounding box center [697, 280] width 82 height 23
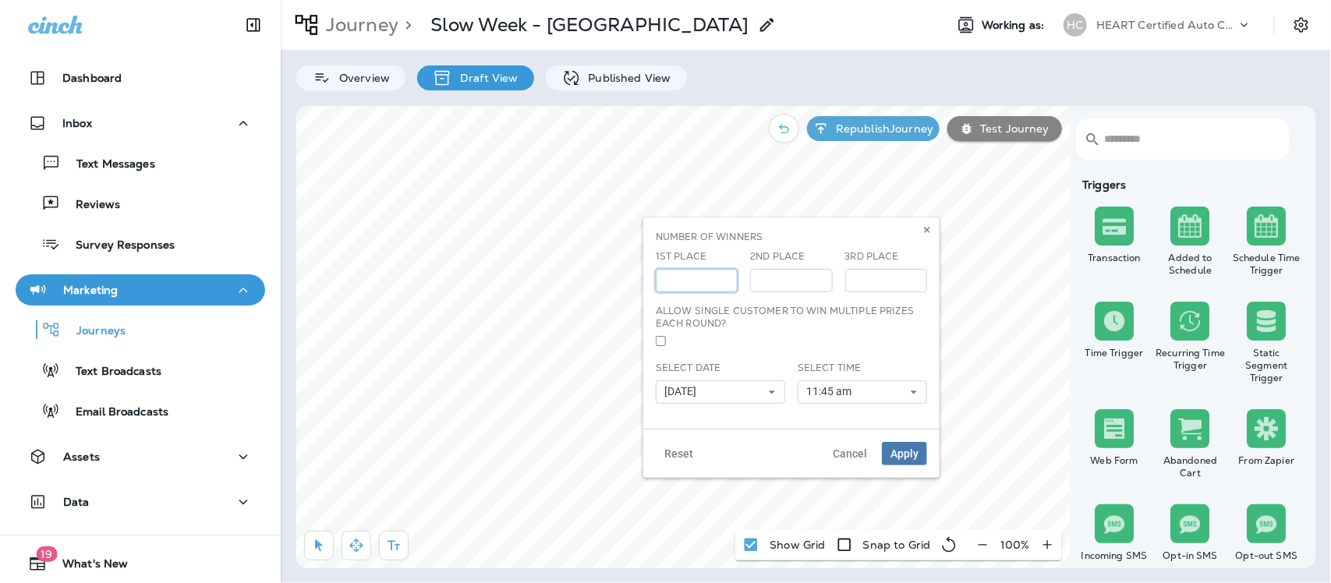
click at [722, 283] on input "***" at bounding box center [697, 280] width 82 height 23
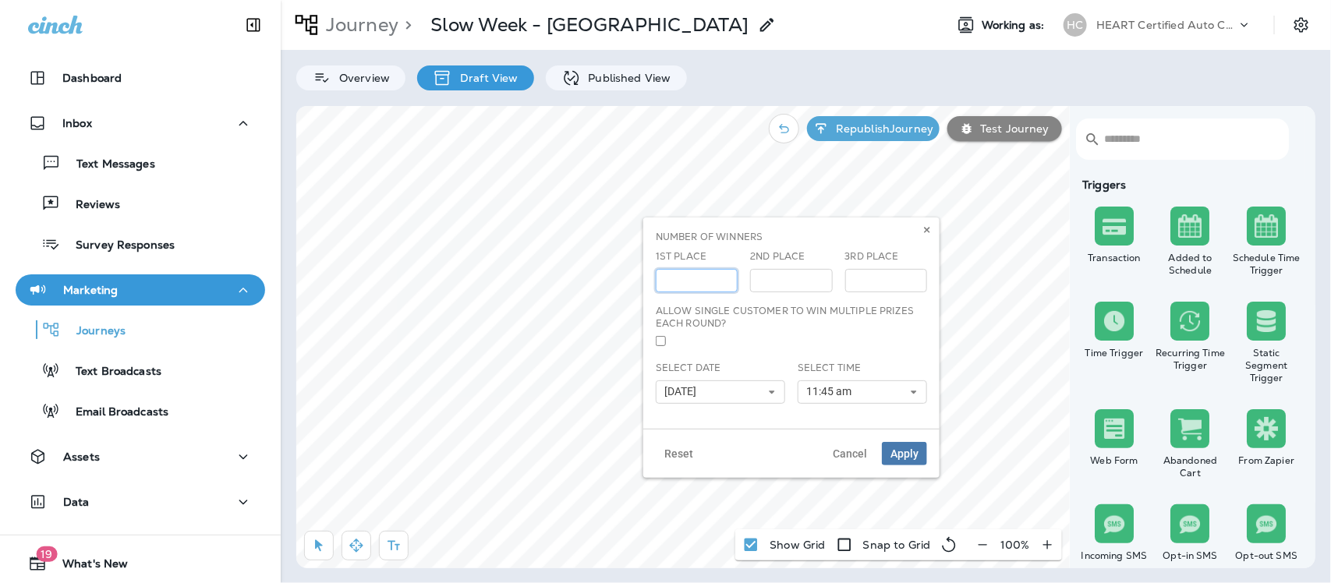
type input "***"
click at [726, 284] on input "***" at bounding box center [697, 280] width 82 height 23
click at [769, 388] on icon at bounding box center [771, 391] width 9 height 9
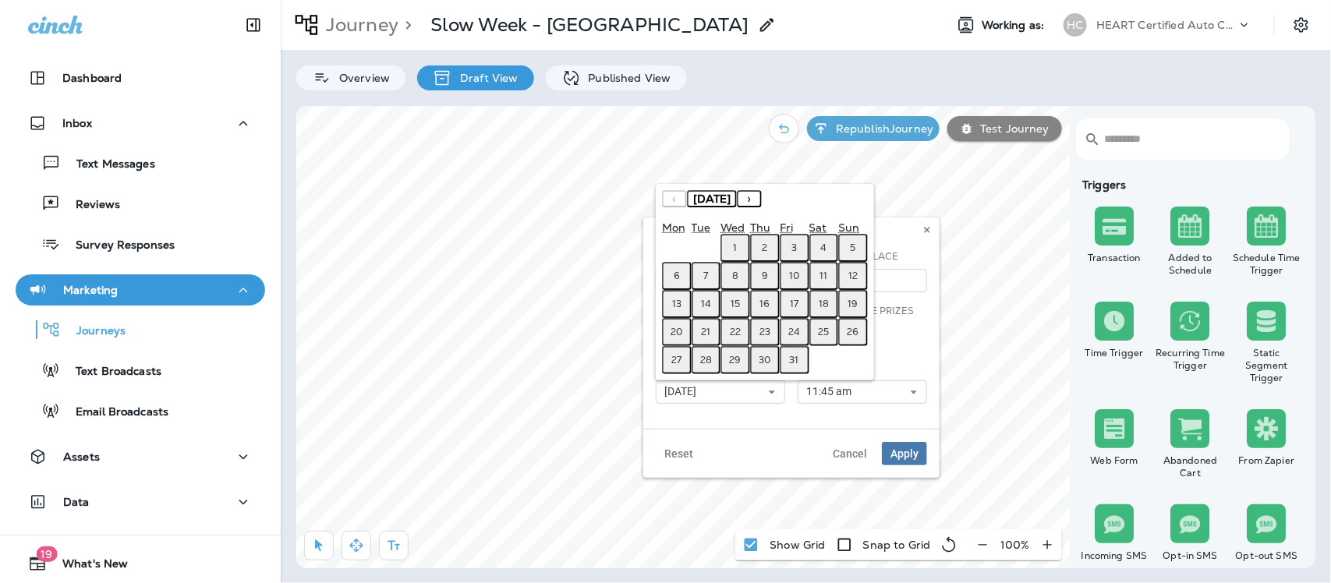
click at [676, 279] on abbr "6" at bounding box center [676, 276] width 6 height 12
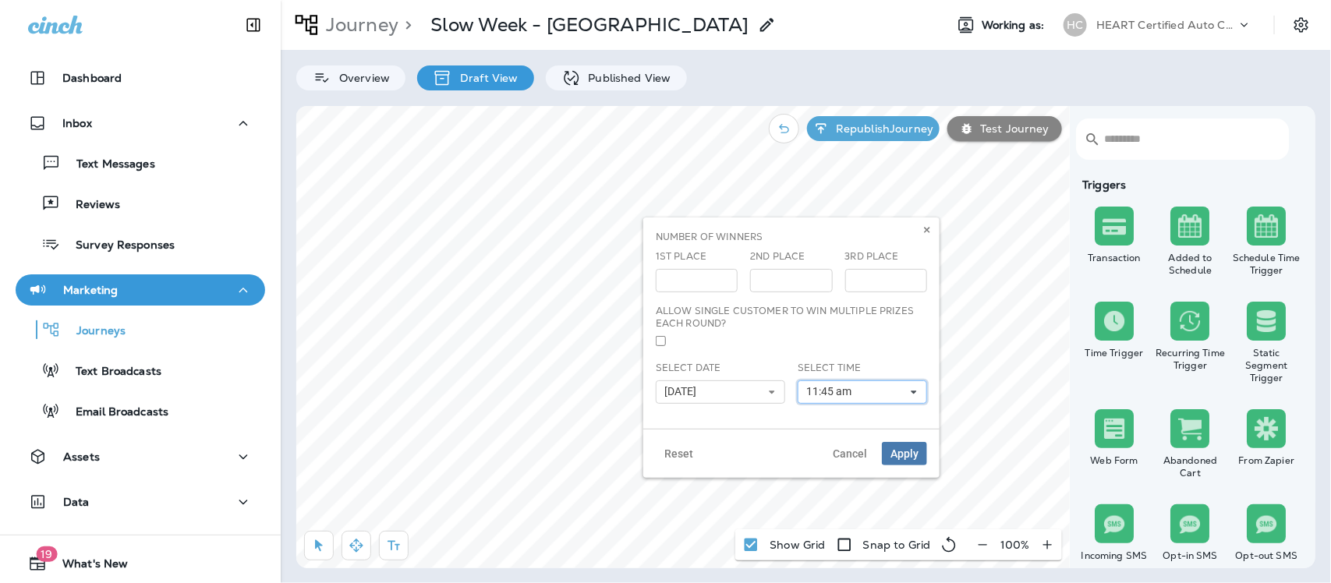
click at [916, 391] on icon at bounding box center [913, 391] width 9 height 9
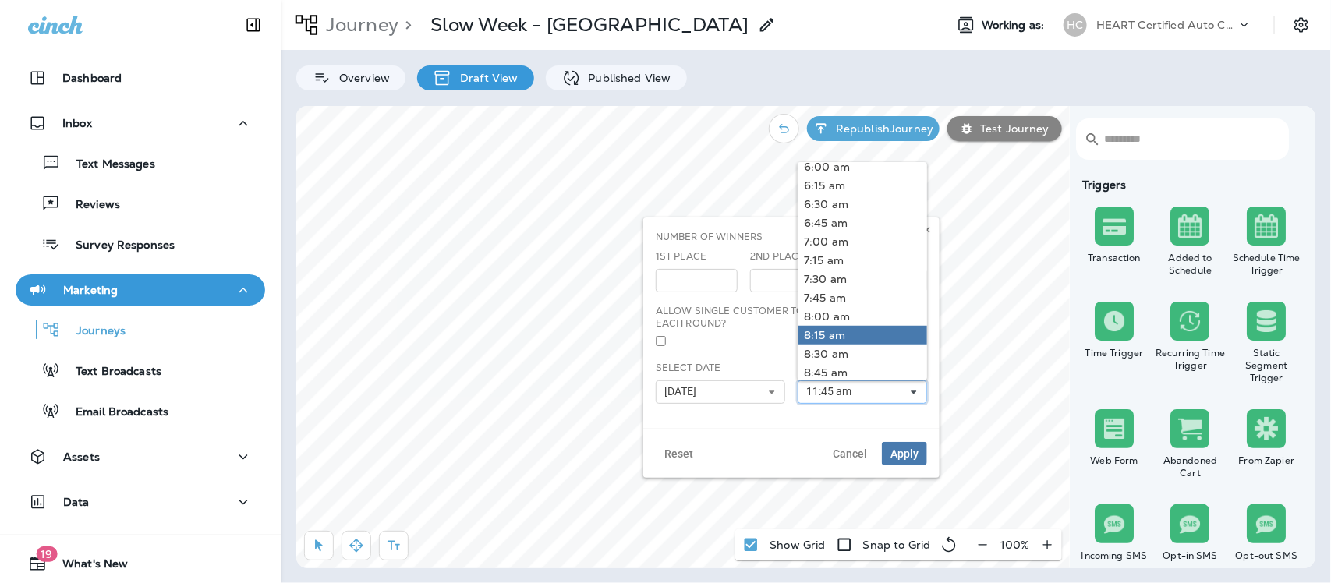
scroll to position [487, 0]
click at [839, 362] on link "9:00 am" at bounding box center [861, 361] width 129 height 19
click at [908, 453] on span "Apply" at bounding box center [904, 453] width 28 height 11
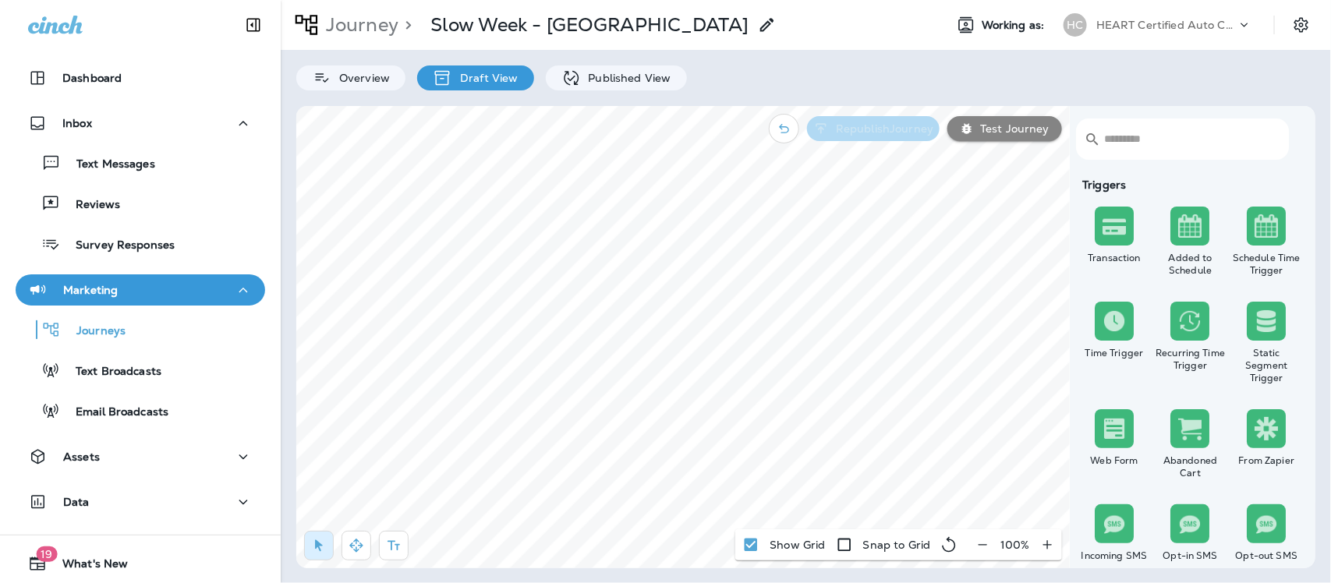
click at [883, 119] on button "Republish Journey" at bounding box center [873, 128] width 133 height 25
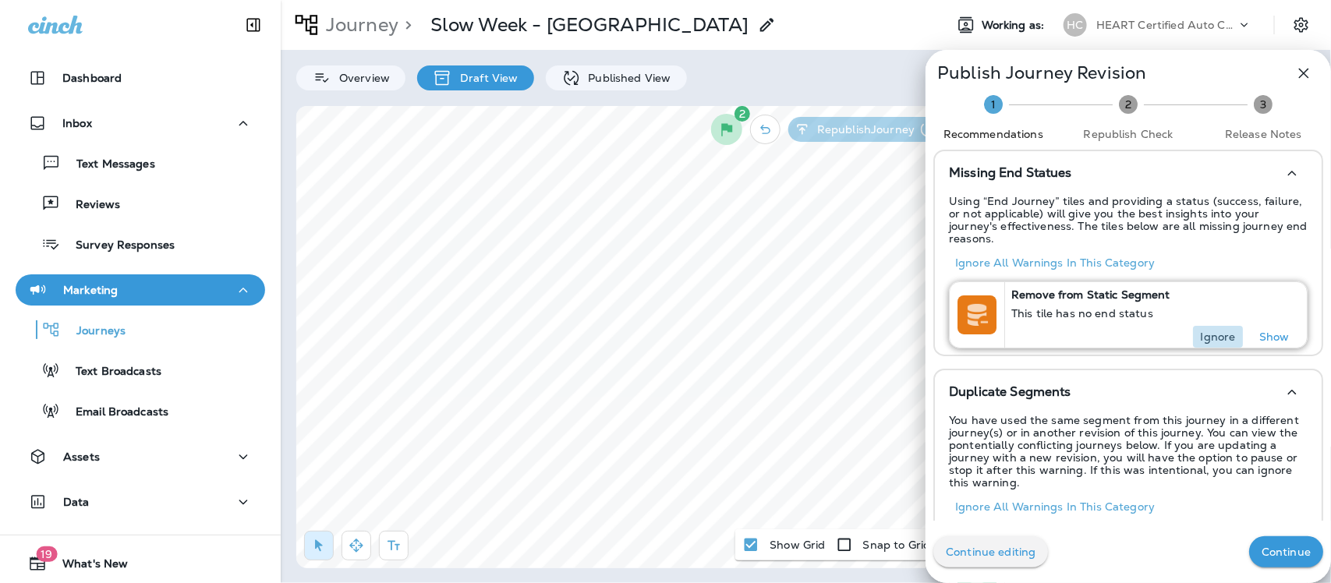
click at [1212, 330] on p "Ignore" at bounding box center [1217, 336] width 35 height 12
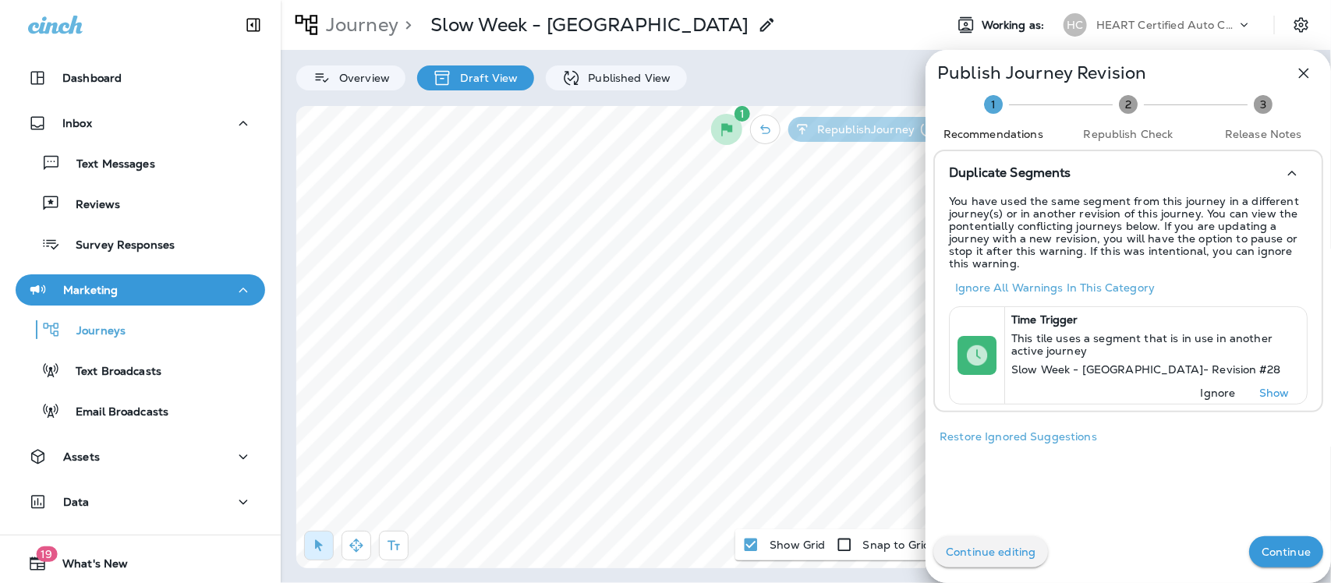
click at [1200, 392] on p "Ignore" at bounding box center [1217, 393] width 35 height 12
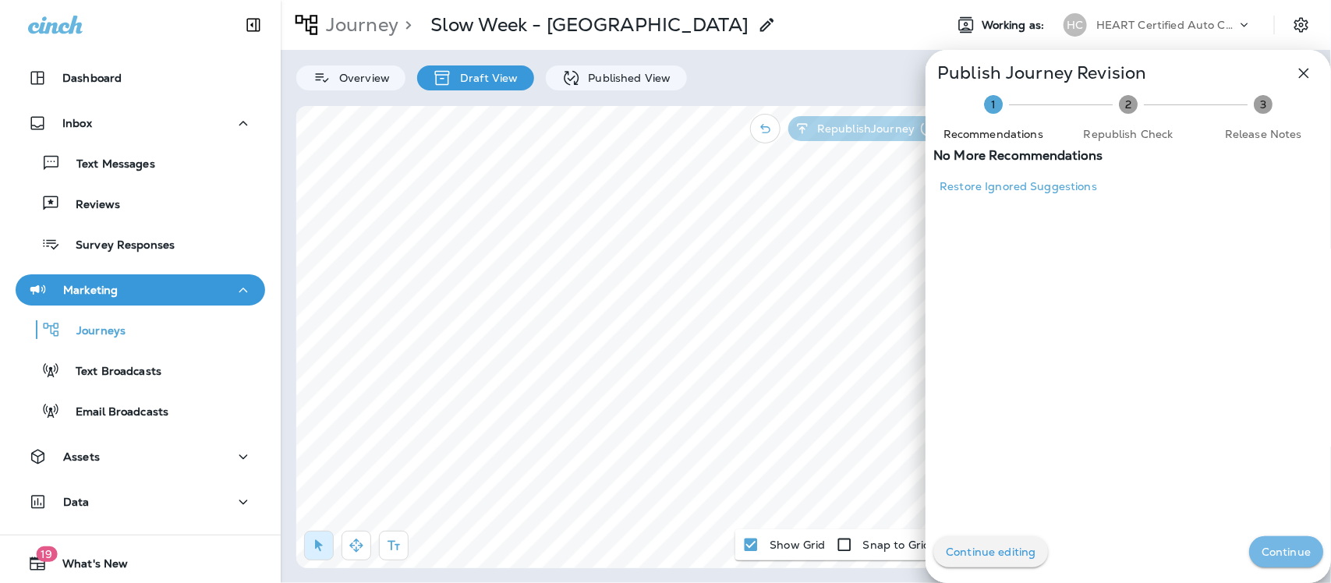
click at [1261, 556] on p "Continue" at bounding box center [1285, 552] width 49 height 12
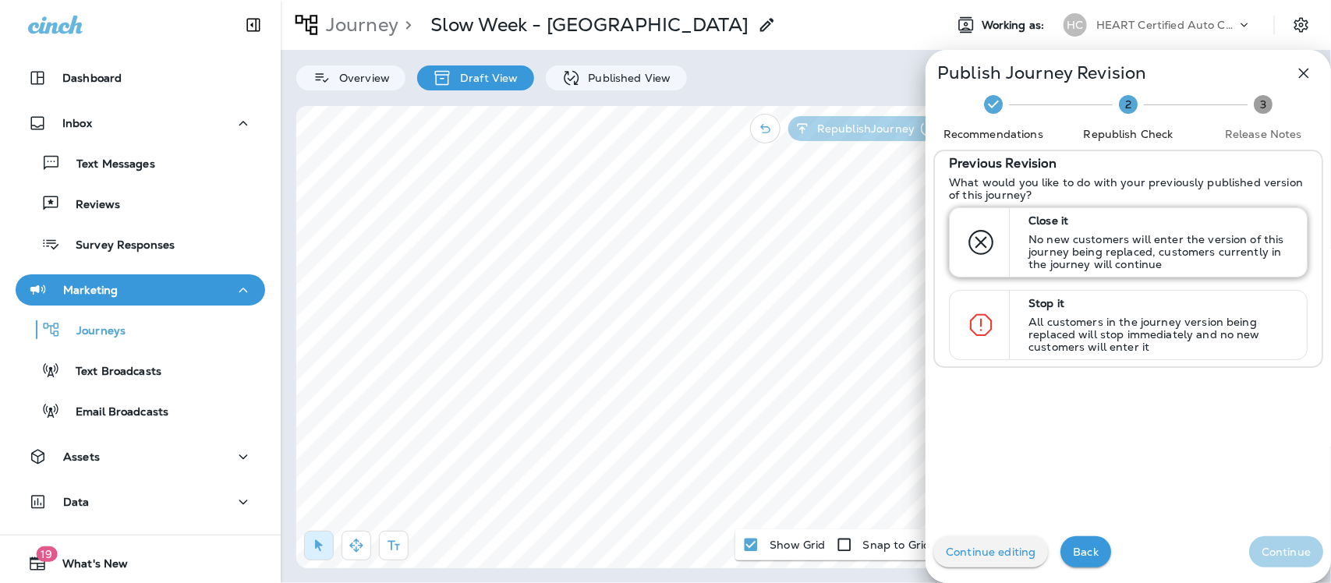
click at [1093, 234] on p "No new customers will enter the version of this journey being replaced, custome…" at bounding box center [1160, 251] width 264 height 37
drag, startPoint x: 1263, startPoint y: 540, endPoint x: 1246, endPoint y: 532, distance: 19.2
click at [1263, 542] on button "Continue" at bounding box center [1286, 551] width 74 height 31
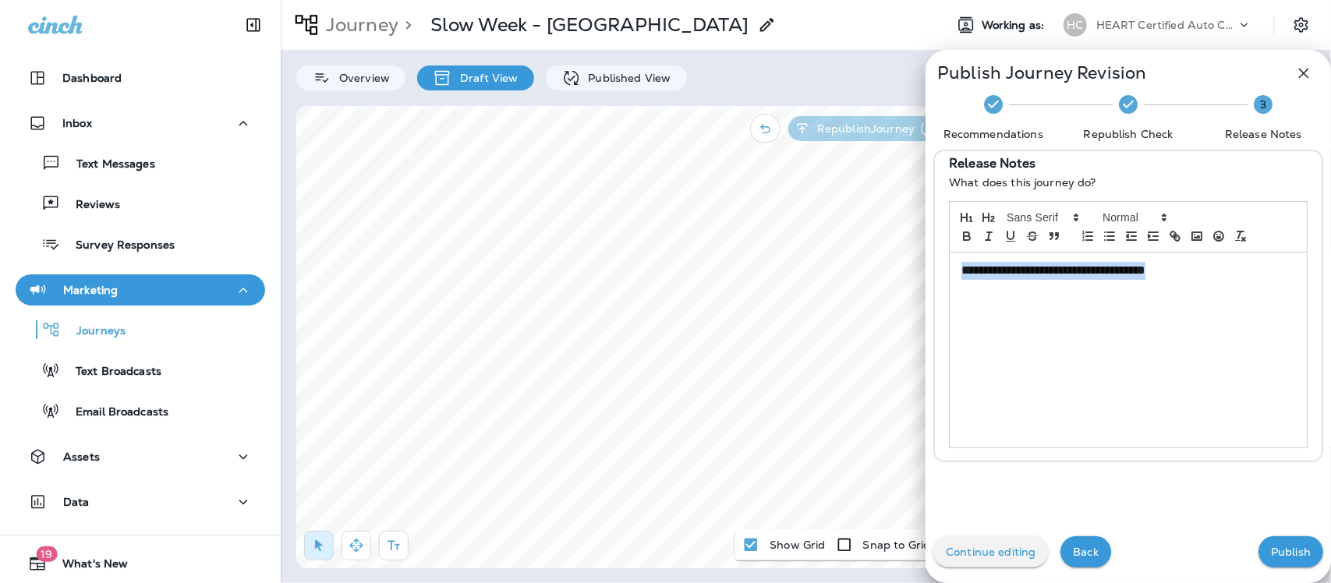
drag, startPoint x: 1196, startPoint y: 273, endPoint x: 921, endPoint y: 274, distance: 275.2
click at [933, 274] on div "**********" at bounding box center [1128, 306] width 390 height 313
click at [1271, 555] on p "Publish" at bounding box center [1291, 552] width 40 height 12
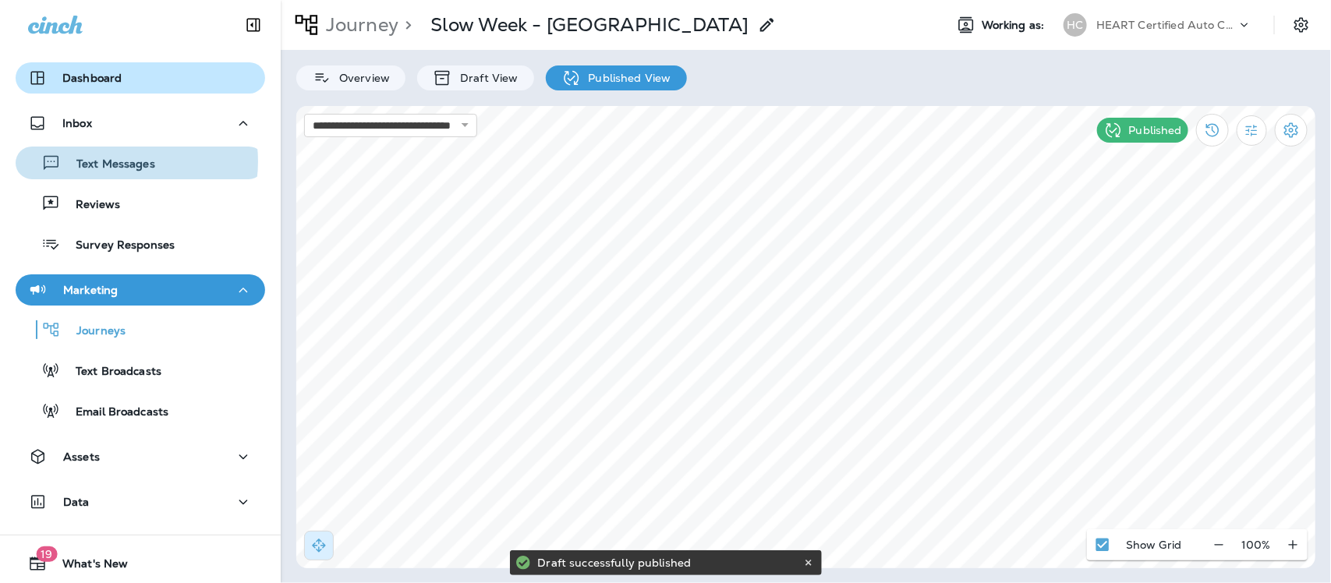
drag, startPoint x: 117, startPoint y: 161, endPoint x: 137, endPoint y: 69, distance: 94.9
click at [118, 160] on p "Text Messages" at bounding box center [108, 164] width 94 height 15
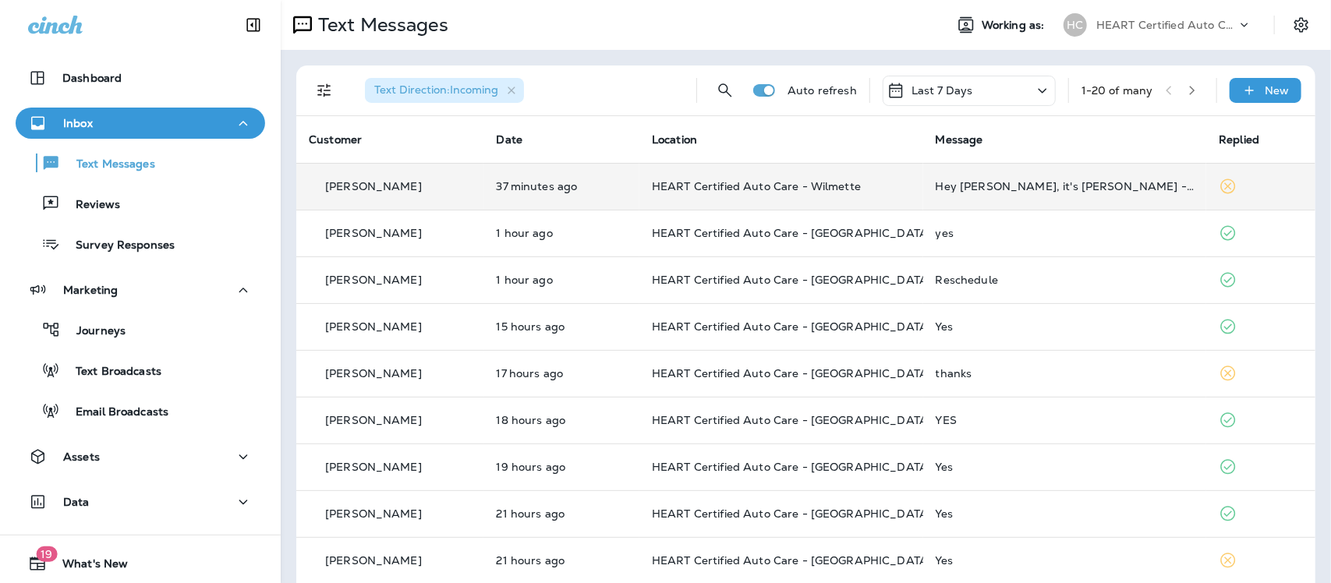
click at [996, 193] on td "Hey Armando, it's Alix Leviton - can I swing by for an oil top off this week?" at bounding box center [1065, 186] width 284 height 47
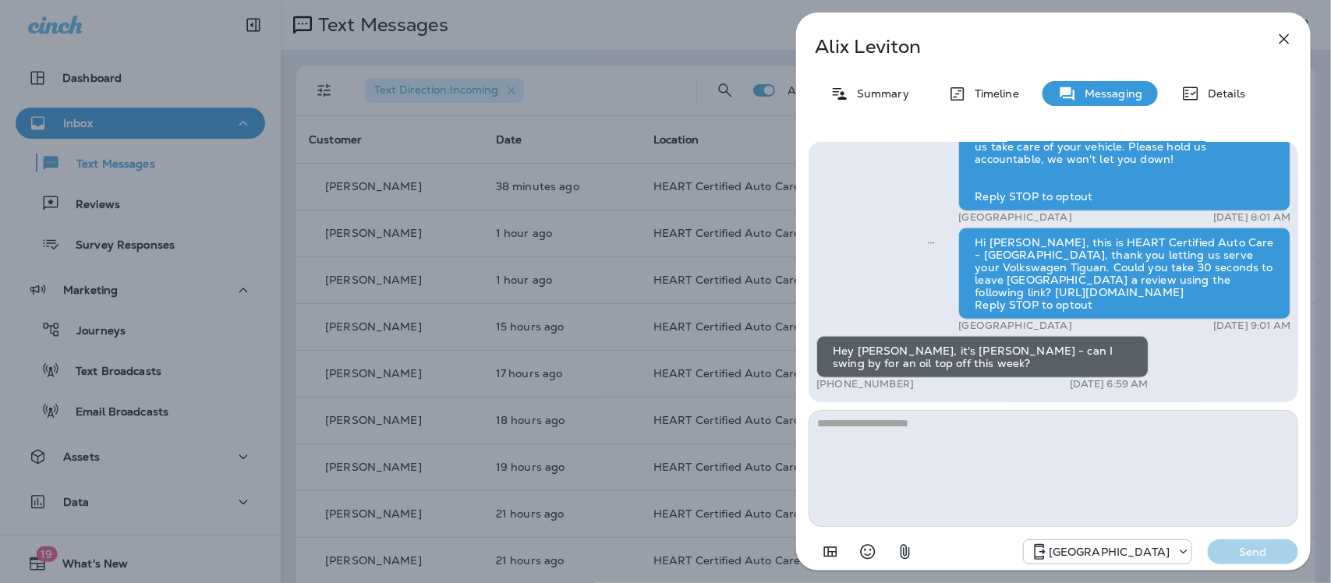
click at [971, 452] on textarea at bounding box center [1052, 468] width 489 height 117
type textarea "*"
type textarea "**********"
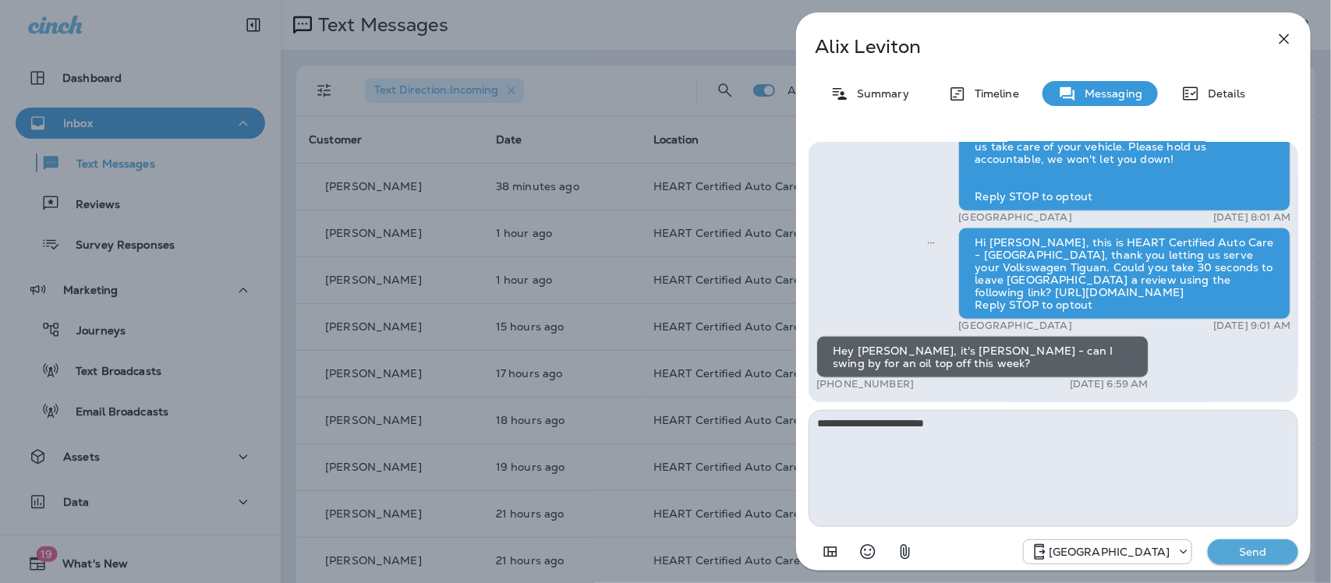
click at [1249, 547] on p "Send" at bounding box center [1252, 552] width 65 height 14
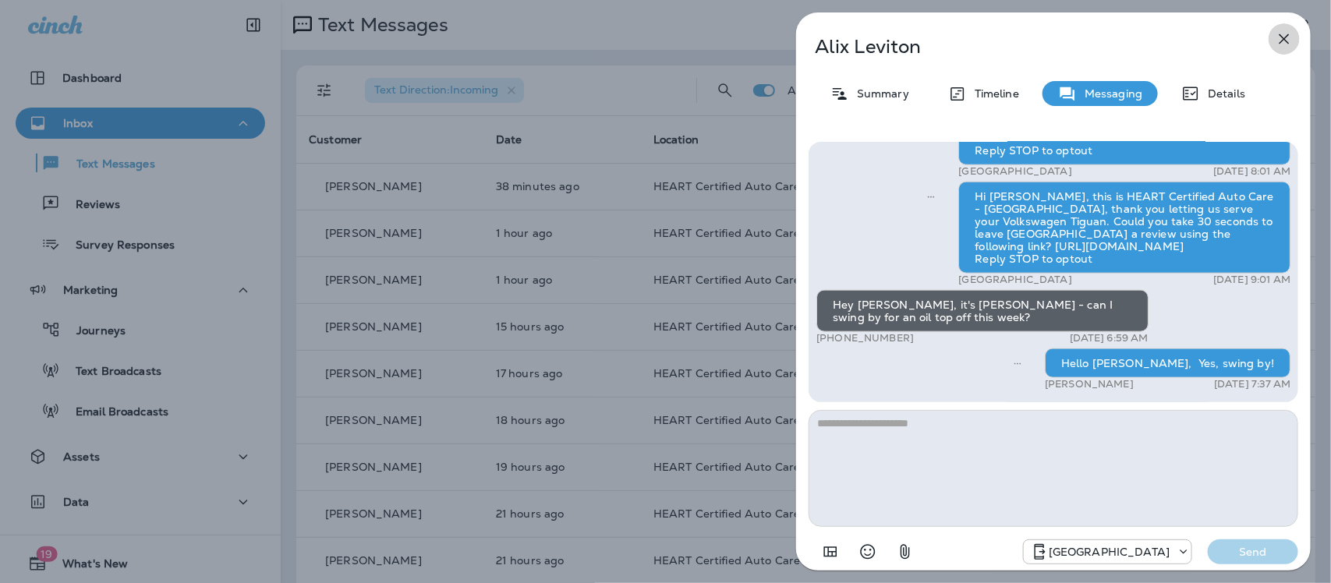
click at [1283, 36] on icon "button" at bounding box center [1283, 39] width 19 height 19
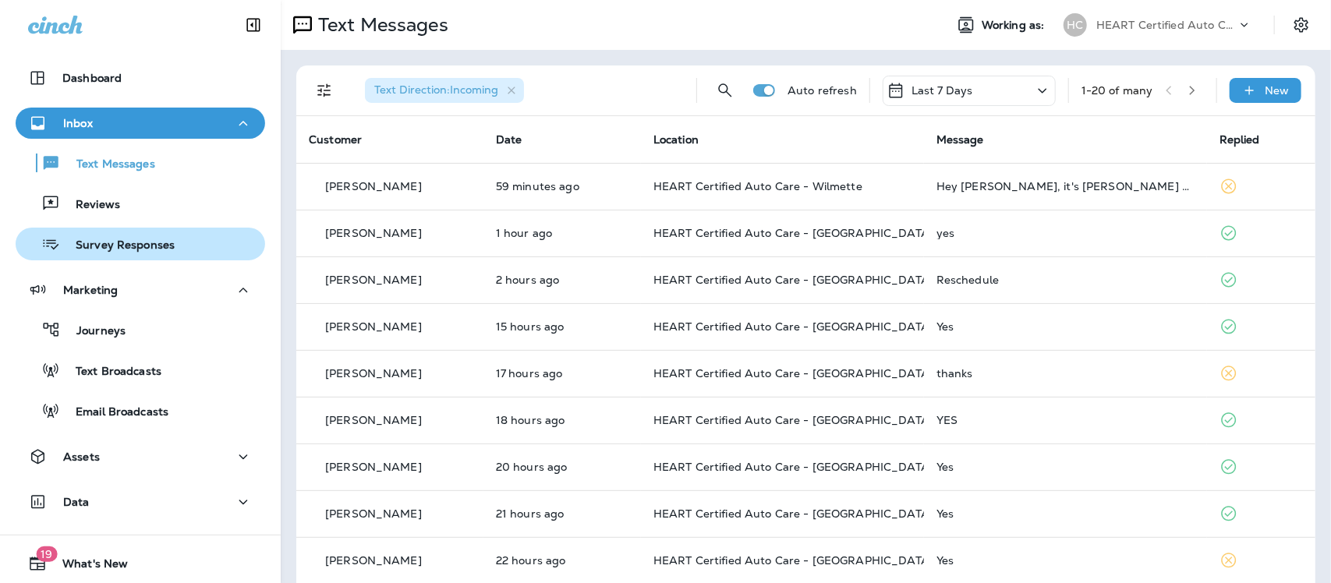
click at [100, 243] on p "Survey Responses" at bounding box center [117, 246] width 115 height 15
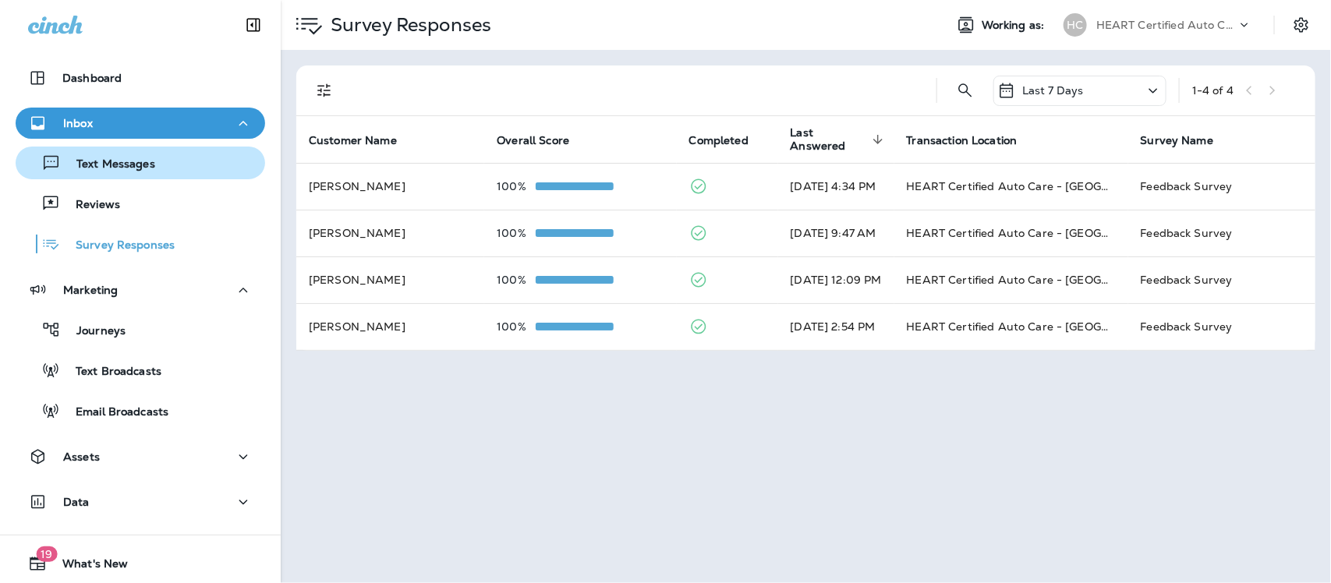
click at [118, 161] on p "Text Messages" at bounding box center [108, 164] width 94 height 15
